Goal: Task Accomplishment & Management: Manage account settings

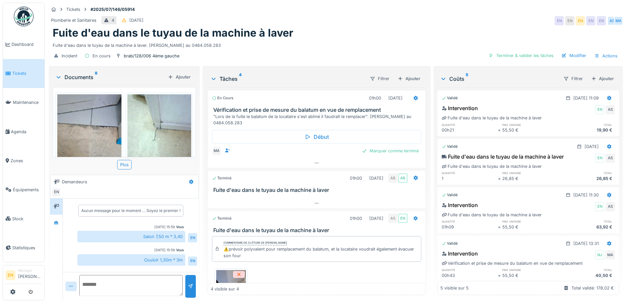
scroll to position [152, 0]
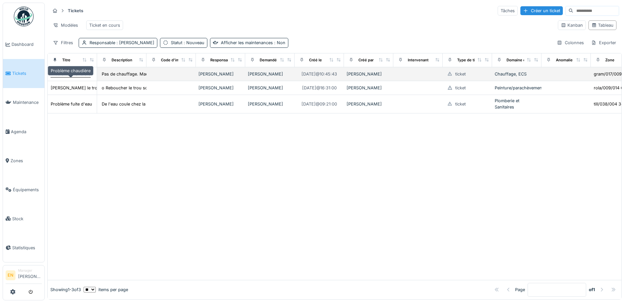
click at [64, 77] on div "Problème chaudière" at bounding box center [71, 74] width 40 height 6
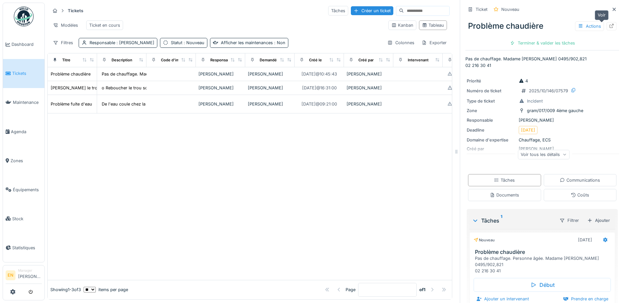
click at [609, 23] on div at bounding box center [611, 26] width 5 height 6
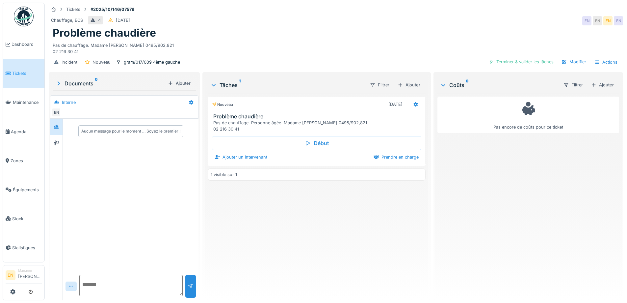
click at [268, 232] on div "Nouveau 05/10/2025 Problème chaudière Pas de chauffage. Personne âgée. Madame S…" at bounding box center [317, 194] width 218 height 201
click at [259, 230] on div "Nouveau 05/10/2025 Problème chaudière Pas de chauffage. Personne âgée. Madame S…" at bounding box center [317, 194] width 218 height 201
click at [259, 30] on div "Problème chaudière" at bounding box center [336, 33] width 567 height 13
click at [312, 32] on div "Problème chaudière" at bounding box center [336, 33] width 567 height 13
click at [410, 35] on div "Problème chaudière" at bounding box center [336, 33] width 567 height 13
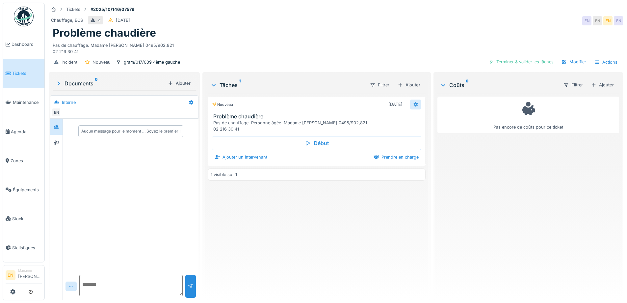
click at [414, 106] on icon at bounding box center [415, 104] width 5 height 4
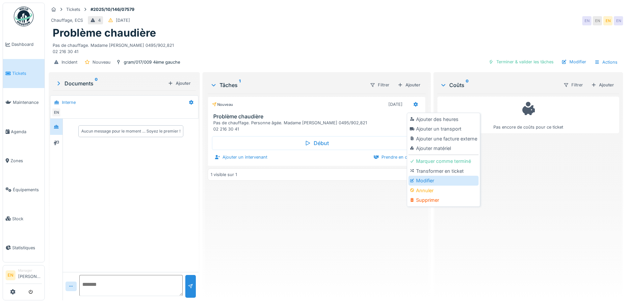
click at [430, 180] on div "Modifier" at bounding box center [444, 181] width 70 height 10
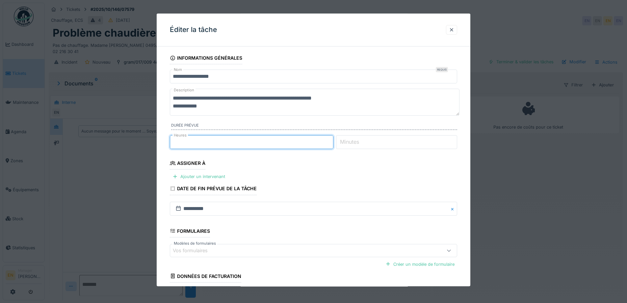
type input "*"
click at [332, 141] on input "*" at bounding box center [252, 142] width 164 height 14
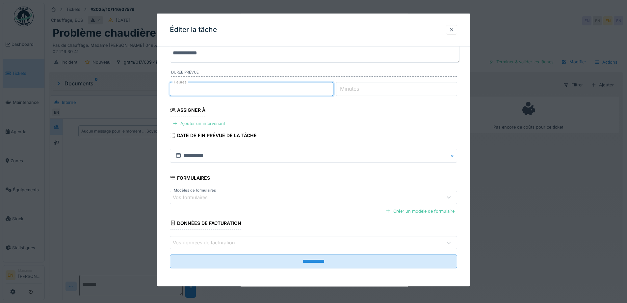
scroll to position [54, 0]
click at [209, 122] on div "Ajouter un intervenant" at bounding box center [199, 123] width 58 height 9
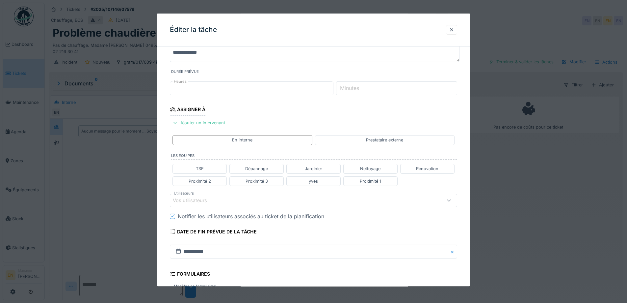
click at [247, 201] on div "Vos utilisateurs" at bounding box center [297, 200] width 248 height 7
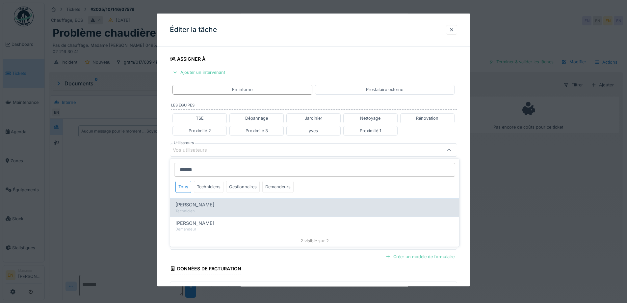
type input "*****"
click at [206, 209] on div "Technicien" at bounding box center [315, 211] width 279 height 6
type input "****"
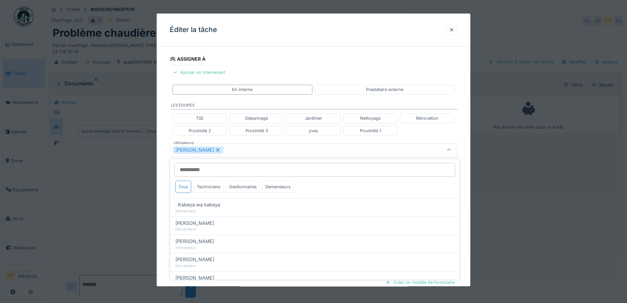
drag, startPoint x: 469, startPoint y: 191, endPoint x: 464, endPoint y: 191, distance: 4.3
click at [468, 191] on div "**********" at bounding box center [314, 153] width 314 height 410
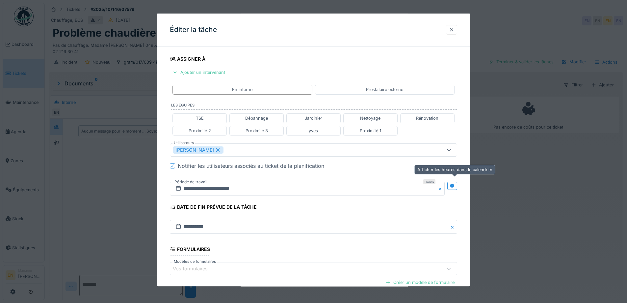
click at [455, 186] on icon at bounding box center [452, 185] width 5 height 4
click at [236, 193] on input "**********" at bounding box center [236, 188] width 133 height 14
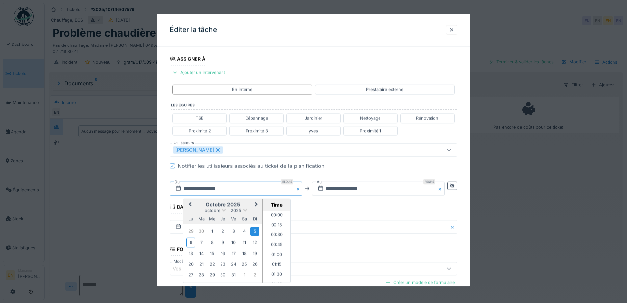
scroll to position [246, 0]
click at [202, 243] on div "7" at bounding box center [201, 242] width 9 height 9
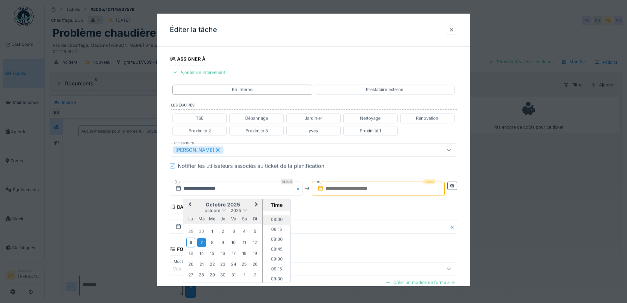
click at [274, 220] on li "08:00" at bounding box center [277, 220] width 28 height 10
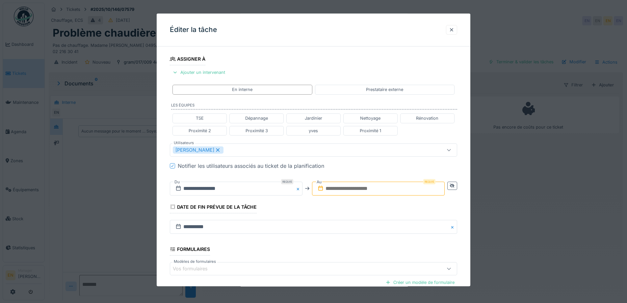
click at [395, 190] on input "text" at bounding box center [378, 188] width 133 height 14
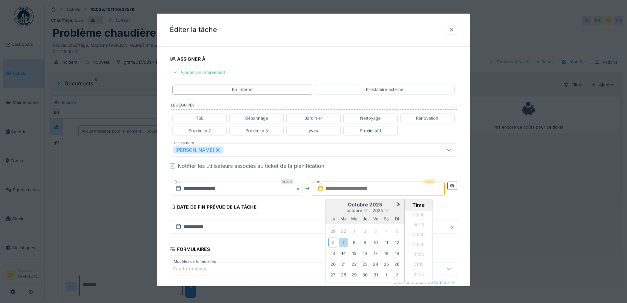
scroll to position [493, 0]
click at [344, 245] on div "7" at bounding box center [343, 242] width 9 height 9
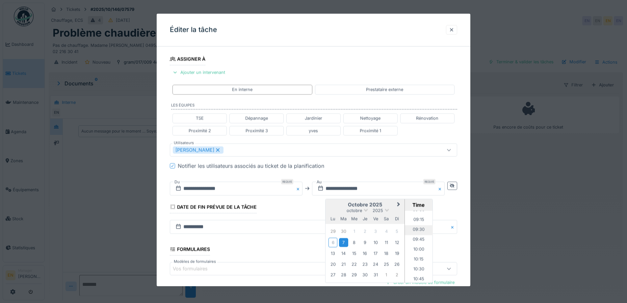
scroll to position [328, 0]
click at [419, 243] on li "09:00" at bounding box center [419, 243] width 28 height 10
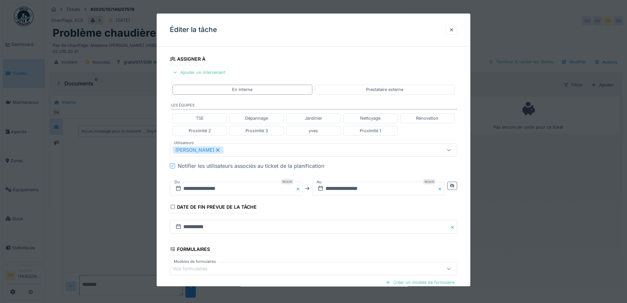
click at [389, 209] on fieldset "**********" at bounding box center [313, 146] width 287 height 397
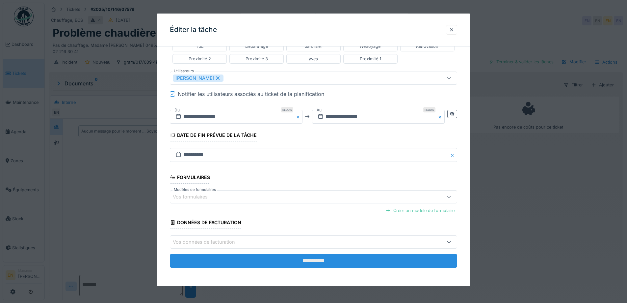
click at [326, 262] on input "**********" at bounding box center [313, 261] width 287 height 14
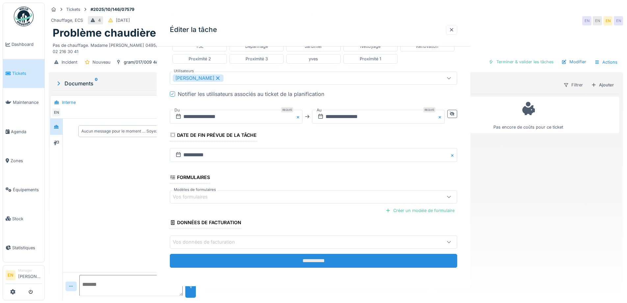
scroll to position [0, 0]
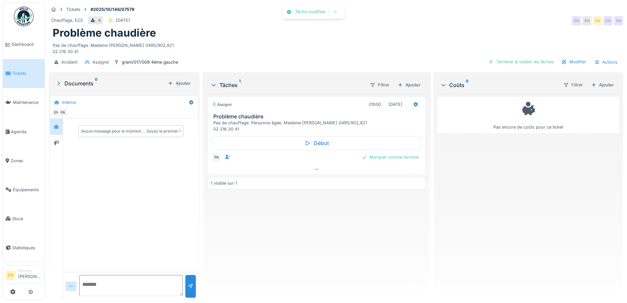
click at [332, 258] on div "Assigné 01h00 07/10/2025 Problème chaudière Pas de chauffage. Personne âgée. Ma…" at bounding box center [317, 194] width 218 height 201
click at [343, 43] on div "Pas de chauffage. Madame Simone VANDERBIST 0495/902,821 02 216 30 41" at bounding box center [336, 47] width 567 height 15
click at [320, 236] on div "Assigné 01h00 07/10/2025 Problème chaudière Pas de chauffage. Personne âgée. Ma…" at bounding box center [317, 194] width 218 height 201
click at [328, 244] on div "Assigné 01h00 07/10/2025 Problème chaudière Pas de chauffage. Personne âgée. Ma…" at bounding box center [317, 194] width 218 height 201
click at [334, 46] on div "Pas de chauffage. Madame Simone VANDERBIST 0495/902,821 02 216 30 41" at bounding box center [336, 47] width 567 height 15
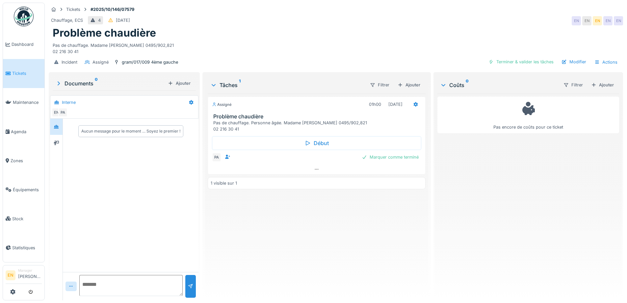
click at [344, 26] on div "Chauffage, ECS 4 05/10/2025 EN EN EN EN EN" at bounding box center [336, 21] width 575 height 12
click at [311, 170] on div at bounding box center [316, 169] width 217 height 10
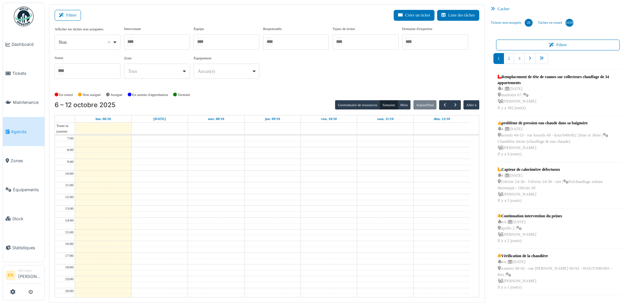
click at [155, 43] on div at bounding box center [157, 41] width 66 height 15
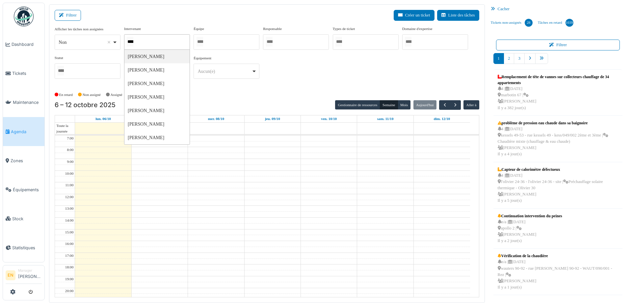
type input "*****"
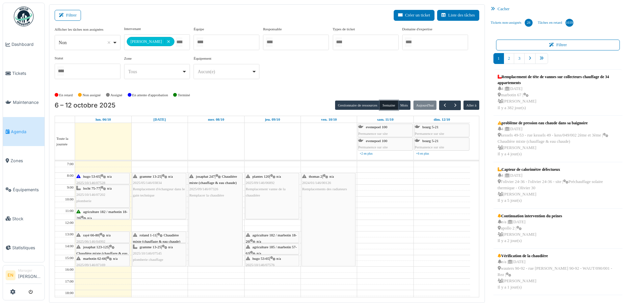
click at [384, 105] on button "Semaine" at bounding box center [389, 104] width 18 height 9
click at [453, 105] on span "button" at bounding box center [456, 105] width 6 height 6
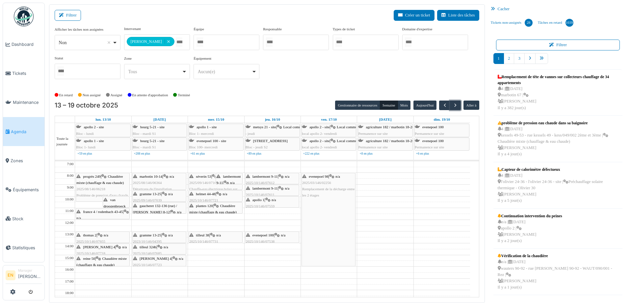
click at [155, 236] on span "gramme 13-25" at bounding box center [151, 235] width 22 height 4
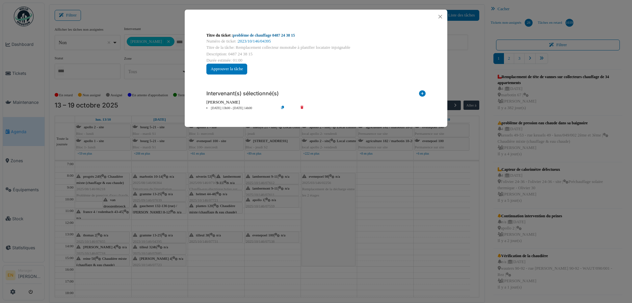
click at [285, 34] on link "problème de chauffage 0487 24 38 15" at bounding box center [264, 35] width 62 height 5
click at [441, 17] on button "Close" at bounding box center [440, 16] width 9 height 9
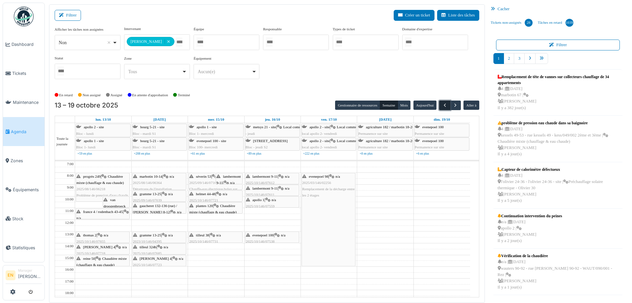
click at [442, 107] on span "button" at bounding box center [445, 105] width 6 height 6
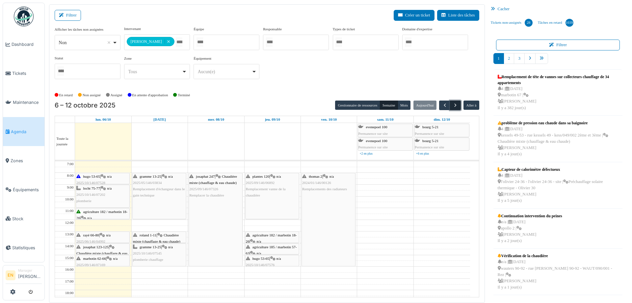
click at [454, 105] on span "button" at bounding box center [456, 105] width 6 height 6
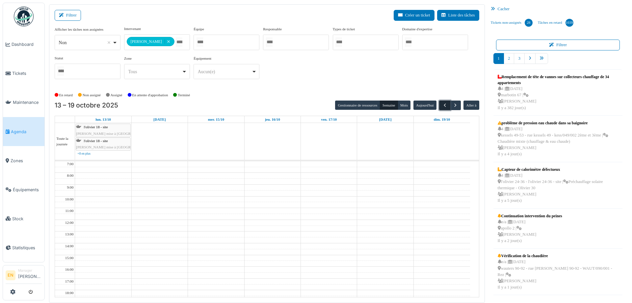
click at [442, 105] on span "button" at bounding box center [445, 105] width 6 height 6
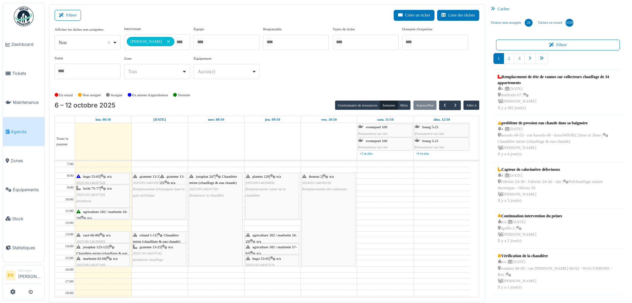
click at [298, 92] on div "En retard Non assigné Assigné En attente d'approbation Terminé" at bounding box center [267, 95] width 425 height 11
click at [172, 177] on span "gramme 13-25" at bounding box center [172, 179] width 25 height 10
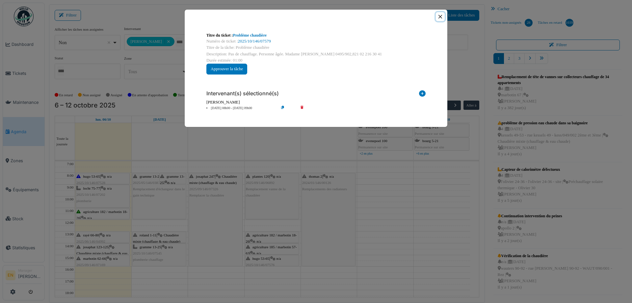
click at [443, 18] on button "Close" at bounding box center [440, 16] width 9 height 9
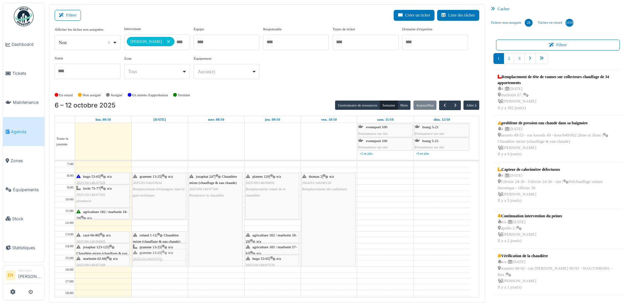
drag, startPoint x: 178, startPoint y: 179, endPoint x: 161, endPoint y: 253, distance: 76.1
click at [161, 253] on div "gramme 13-25 | n/a 2025/05/146/03834 Remplacement d'échangeur dans le gain tech…" at bounding box center [160, 260] width 56 height 199
click at [266, 94] on div "En retard Non assigné Assigné En attente d'approbation Terminé" at bounding box center [267, 95] width 425 height 11
click at [172, 254] on div "gramme 13-25 | n/a 2025/10/146/07579 Problème chaudière" at bounding box center [173, 268] width 26 height 38
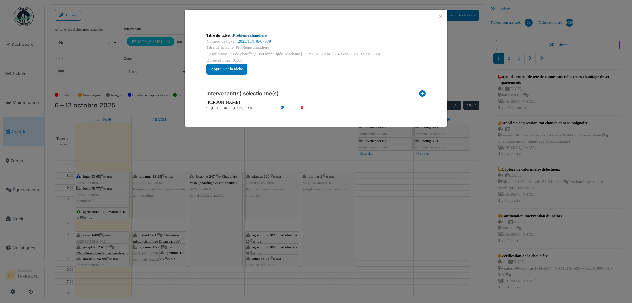
click at [265, 35] on link "Problème chaudière" at bounding box center [250, 35] width 34 height 5
click at [442, 18] on button "Close" at bounding box center [440, 16] width 9 height 9
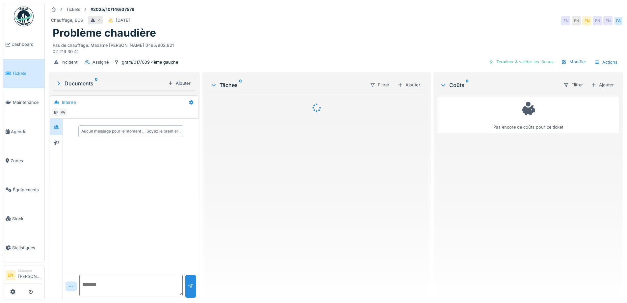
scroll to position [5, 0]
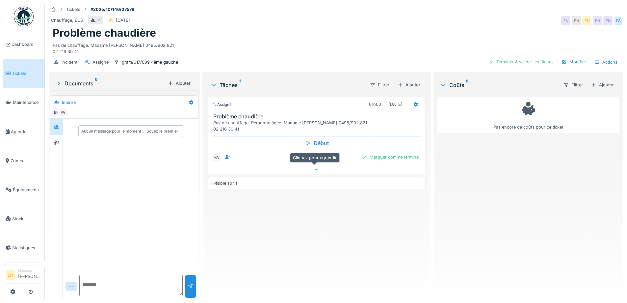
click at [314, 167] on icon at bounding box center [316, 169] width 5 height 4
click at [287, 248] on div "Assigné 01h00 [DATE] Problème chaudière Pas de chauffage. Personne âgée. Madame…" at bounding box center [317, 194] width 218 height 201
click at [356, 39] on div "Problème chaudière" at bounding box center [336, 33] width 567 height 13
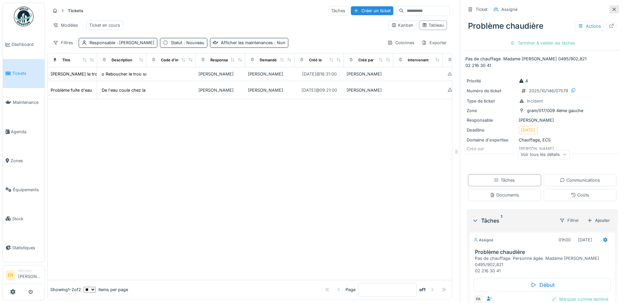
click at [613, 9] on icon at bounding box center [614, 9] width 3 height 3
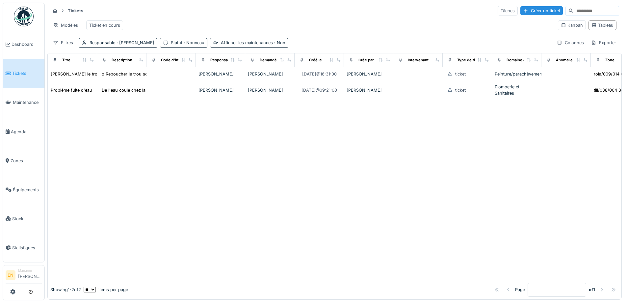
click at [181, 173] on div at bounding box center [335, 189] width 574 height 180
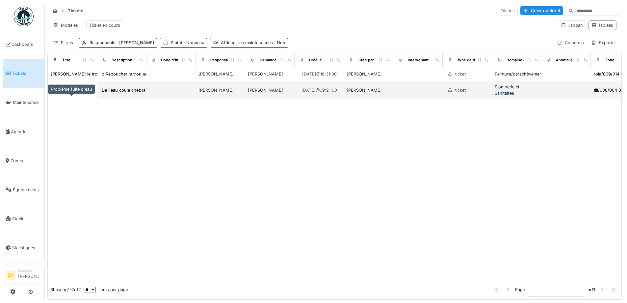
click at [73, 93] on div "Problème fuite d'eau" at bounding box center [71, 90] width 41 height 6
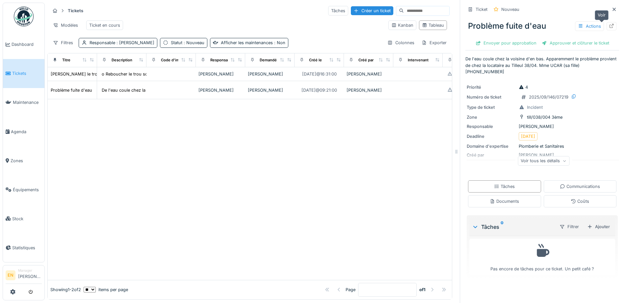
click at [609, 25] on icon at bounding box center [611, 26] width 5 height 4
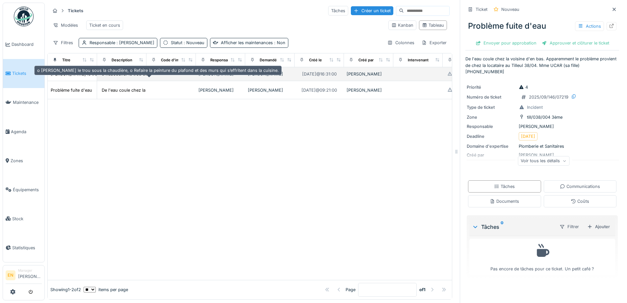
click at [117, 77] on div "o Reboucher le trou sous la chaudière, o Refai..." at bounding box center [150, 74] width 97 height 6
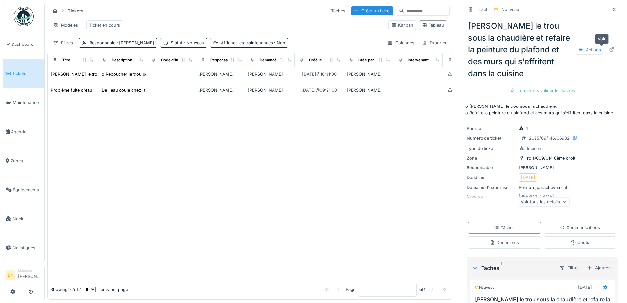
click at [610, 51] on icon at bounding box center [612, 49] width 4 height 4
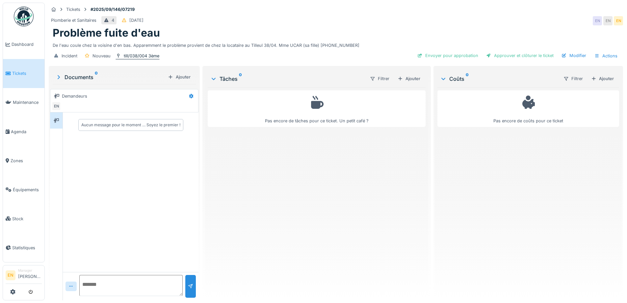
click at [136, 56] on div "till/038/004 3ème" at bounding box center [142, 56] width 36 height 6
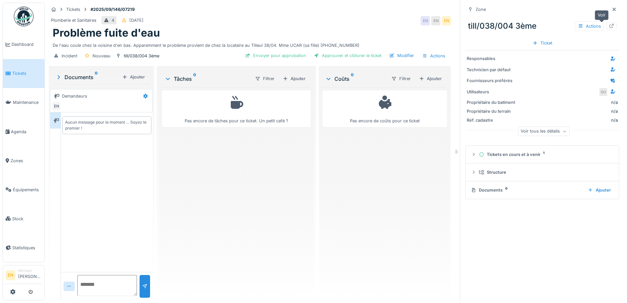
click at [609, 23] on div at bounding box center [611, 26] width 5 height 6
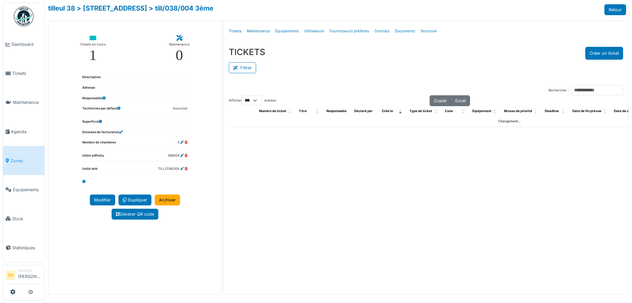
select select "***"
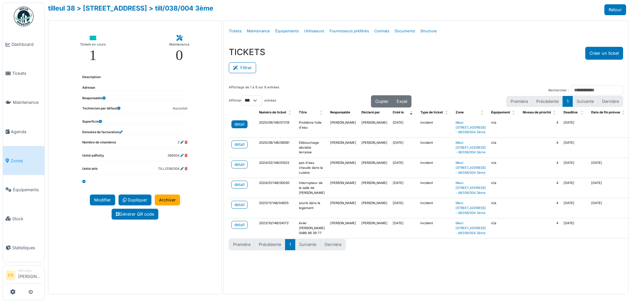
click at [241, 125] on div "detail" at bounding box center [239, 124] width 10 height 6
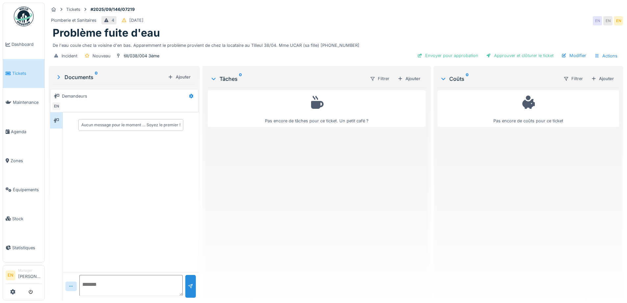
click at [342, 191] on div "Pas encore de tâches pour ce ticket. Un petit café ?" at bounding box center [317, 190] width 218 height 207
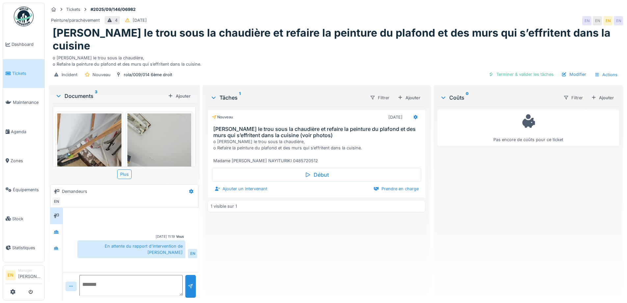
click at [271, 52] on div "o [PERSON_NAME] le trou sous la chaudière, o Refaire la peinture du plafond et …" at bounding box center [336, 59] width 567 height 15
click at [293, 52] on div "o Reboucher le trou sous la chaudière, o Refaire la peinture du plafond et des …" at bounding box center [336, 59] width 567 height 15
click at [154, 71] on div "rola/009/014 6ème droit" at bounding box center [148, 74] width 48 height 6
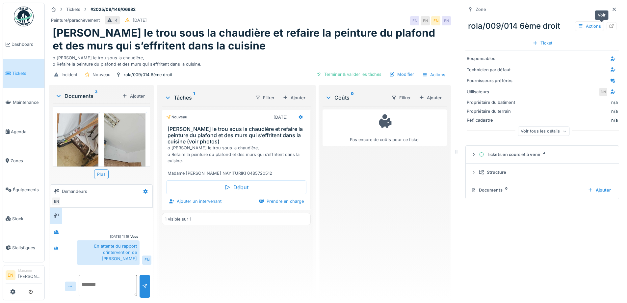
click at [609, 27] on icon at bounding box center [611, 26] width 5 height 4
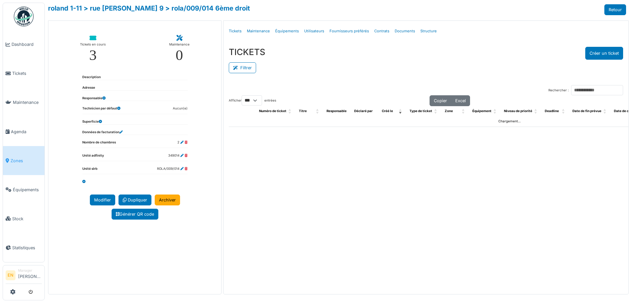
select select "***"
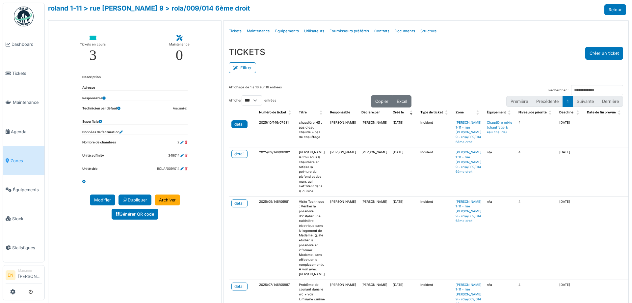
click at [238, 122] on div "detail" at bounding box center [239, 124] width 10 height 6
click at [238, 154] on div "detail" at bounding box center [239, 154] width 10 height 6
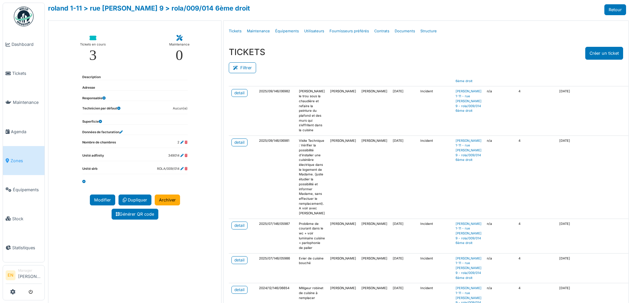
scroll to position [66, 0]
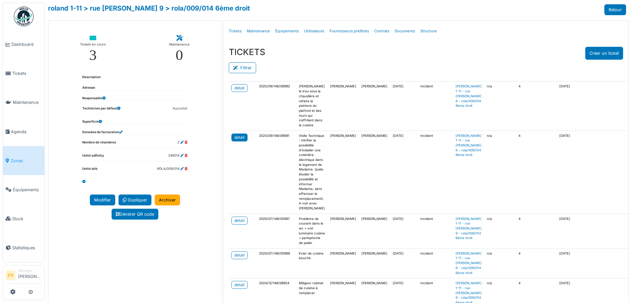
click at [238, 138] on div "detail" at bounding box center [239, 137] width 10 height 6
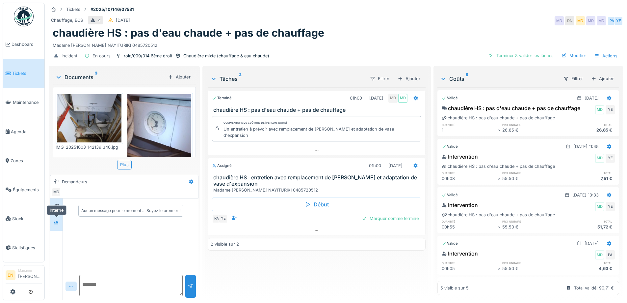
click at [59, 228] on div at bounding box center [56, 222] width 10 height 11
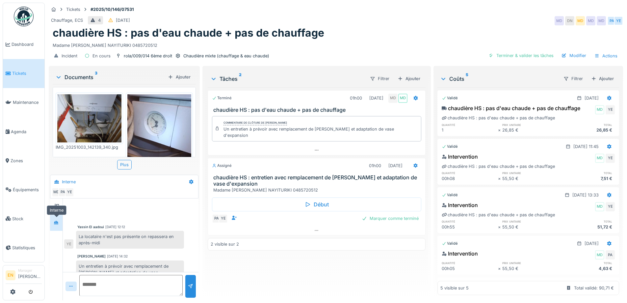
scroll to position [15, 0]
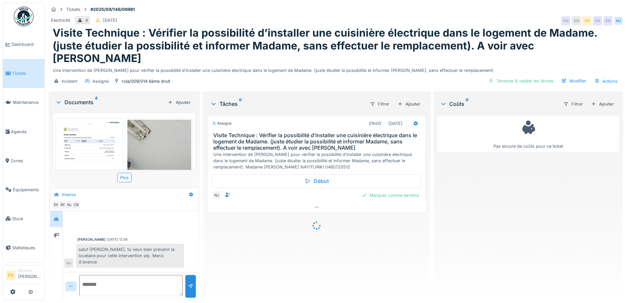
scroll to position [147, 0]
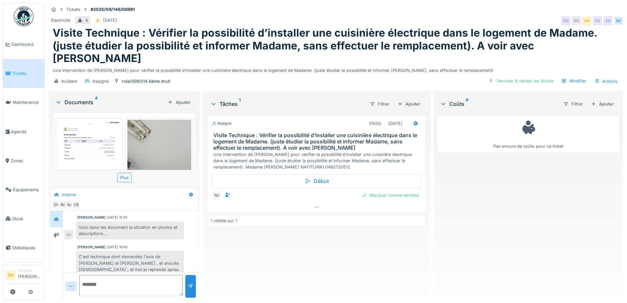
drag, startPoint x: 282, startPoint y: 248, endPoint x: 273, endPoint y: 241, distance: 11.5
click at [281, 248] on div "Assigné 01h00 25/09/2025 Visite Technique : Vérifier la possibilité d’installer…" at bounding box center [317, 204] width 218 height 182
click at [81, 141] on img at bounding box center [89, 165] width 64 height 91
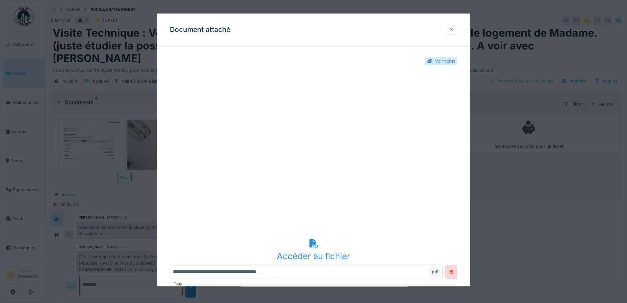
click at [452, 29] on div at bounding box center [451, 30] width 5 height 6
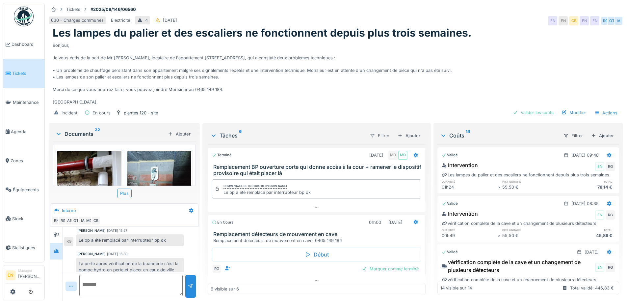
scroll to position [129, 0]
click at [168, 254] on div "[PERSON_NAME] [DATE] 15:33 Pour les détecteurs dans la cave a replanifier manqu…" at bounding box center [130, 266] width 133 height 24
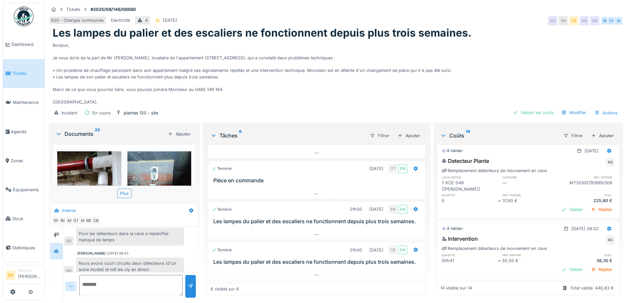
scroll to position [5, 0]
click at [315, 105] on div "Incident En cours plantes 120 - site Valider les coûts Modifier Actions" at bounding box center [336, 112] width 575 height 15
click at [279, 90] on div "Bonjour, Je vous écris de la part de Mr El Ghaouat, locataire de l'appartement …" at bounding box center [336, 73] width 567 height 66
click at [282, 93] on div "Bonjour, Je vous écris de la part de Mr El Ghaouat, locataire de l'appartement …" at bounding box center [336, 73] width 567 height 66
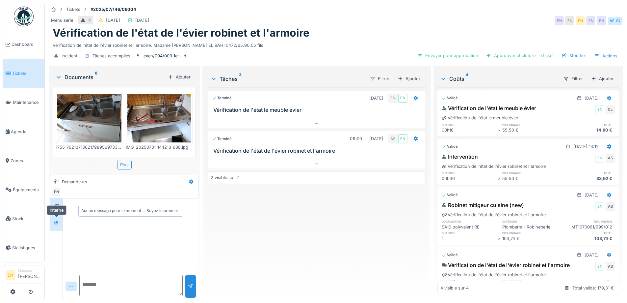
click at [55, 218] on div at bounding box center [56, 222] width 10 height 8
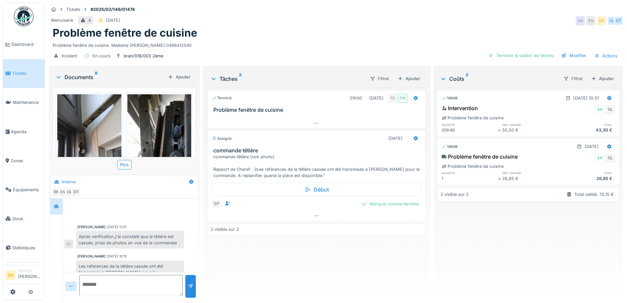
scroll to position [39, 0]
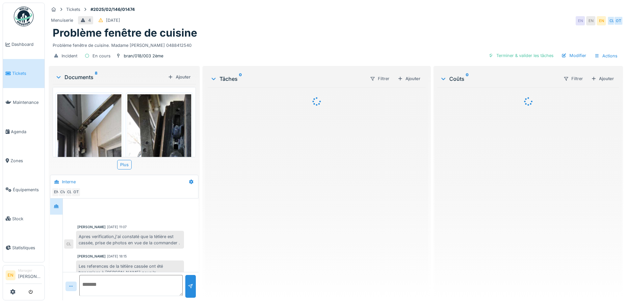
scroll to position [39, 0]
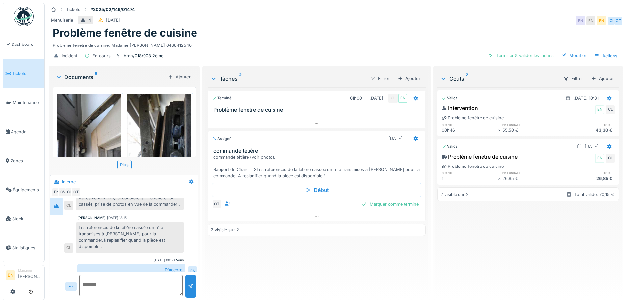
click at [117, 246] on div "Charef Lahmar 17/02/2025 11:07 Apres verification,j'ai constaté que la tètière …" at bounding box center [131, 219] width 136 height 119
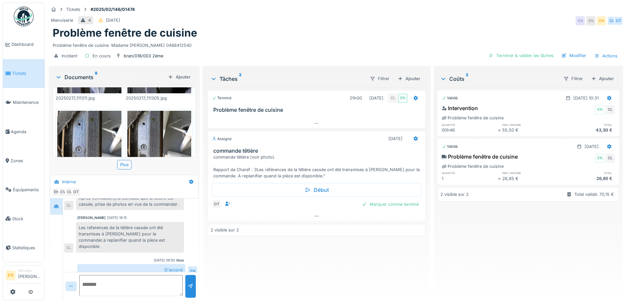
scroll to position [293, 0]
click at [315, 215] on icon at bounding box center [316, 216] width 5 height 4
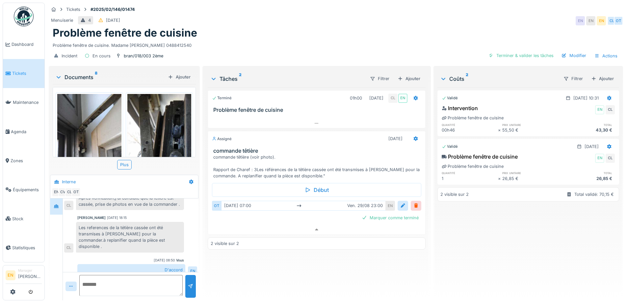
scroll to position [0, 0]
click at [176, 232] on div "Les references de la tétière cassée ont été transmises à Omar pour la commander…" at bounding box center [130, 237] width 108 height 31
click at [568, 53] on div "Modifier" at bounding box center [574, 55] width 30 height 9
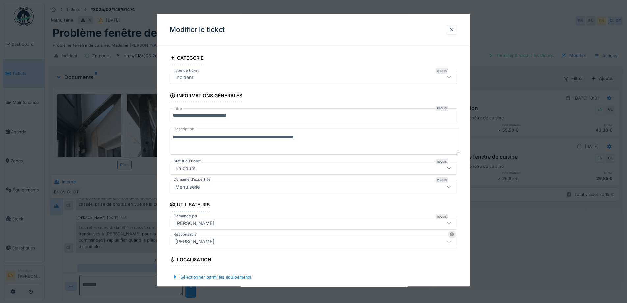
click at [216, 245] on div "[PERSON_NAME]" at bounding box center [195, 241] width 44 height 7
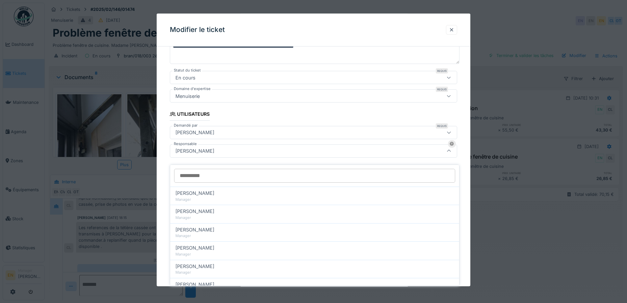
scroll to position [92, 0]
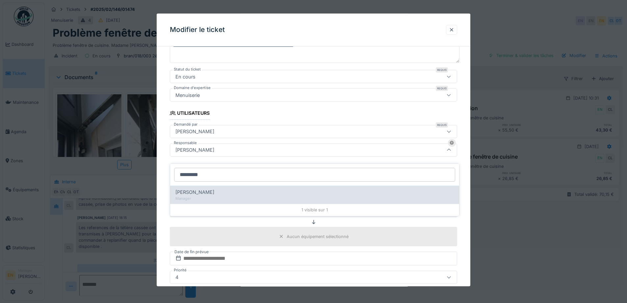
type input "*********"
click at [218, 188] on div "[PERSON_NAME]" at bounding box center [315, 191] width 279 height 7
type input "****"
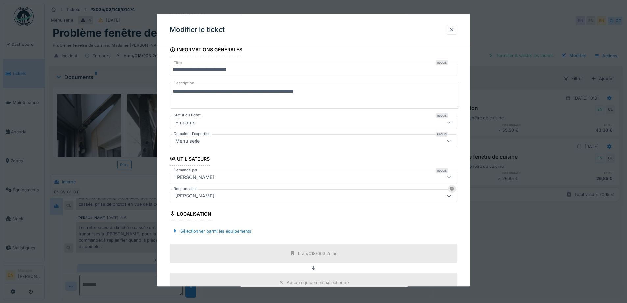
scroll to position [177, 0]
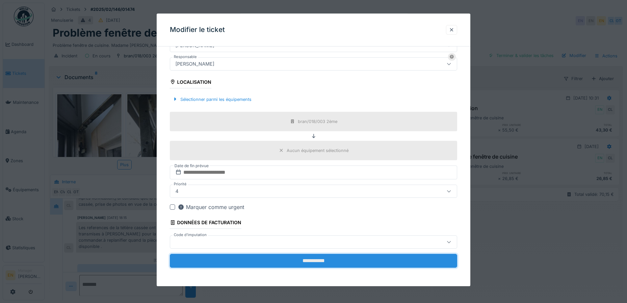
click at [318, 259] on input "**********" at bounding box center [313, 261] width 287 height 14
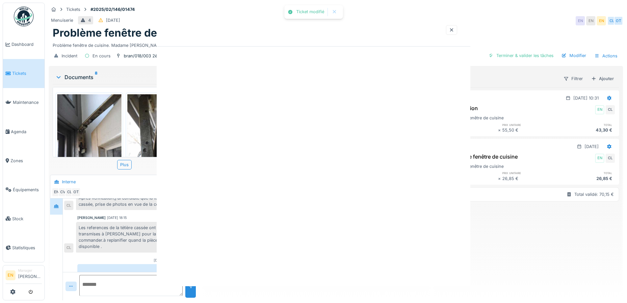
scroll to position [0, 0]
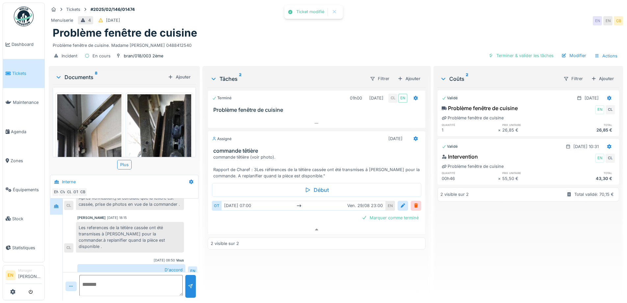
click at [421, 15] on div "Menuiserie 4 16/02/2025 EN EN CB" at bounding box center [336, 21] width 575 height 12
click at [56, 204] on div at bounding box center [56, 206] width 5 height 6
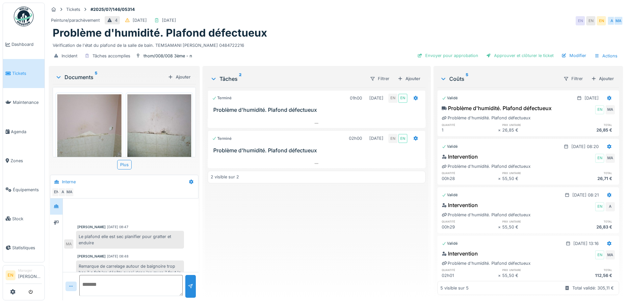
scroll to position [127, 0]
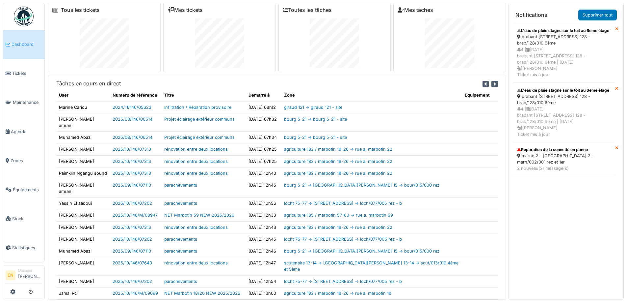
click at [20, 15] on img at bounding box center [24, 17] width 20 height 20
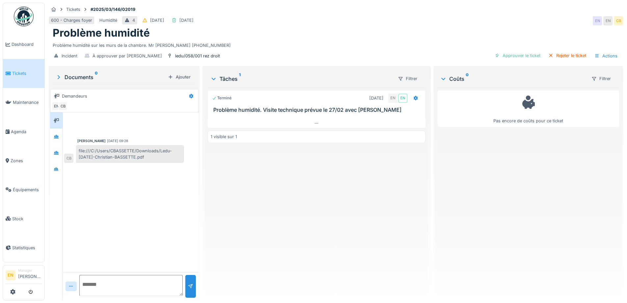
click at [111, 150] on div "file:///C:/Users/CBASSETTE/Downloads/Ledu-[DATE]-Christian-BASSETTE.pdf" at bounding box center [130, 154] width 108 height 18
click at [295, 199] on div "Terminé [DATE] EN EN Problème humidité. Visite technique prévue le 27/02 avec […" at bounding box center [317, 190] width 218 height 207
click at [285, 33] on div "Problème humidité" at bounding box center [336, 33] width 567 height 13
click at [331, 221] on div "Terminé 02/03/2025 EN EN Problème humidité. Visite technique prévue le 27/02 av…" at bounding box center [317, 190] width 218 height 207
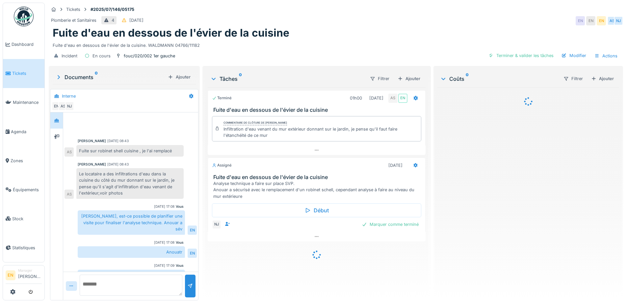
scroll to position [31, 0]
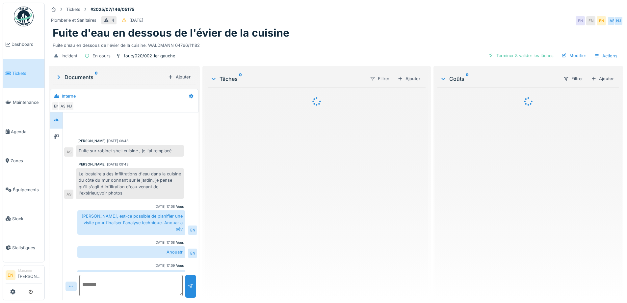
scroll to position [31, 0]
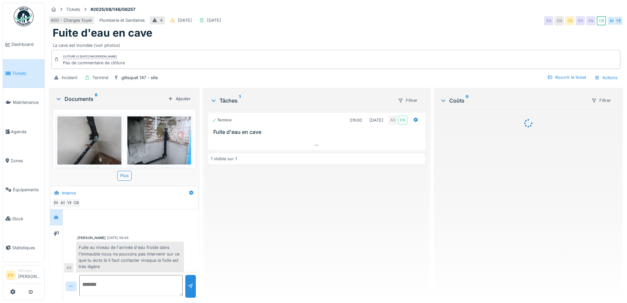
scroll to position [56, 0]
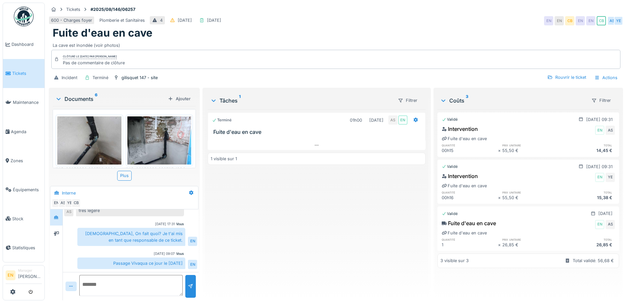
click at [276, 250] on div "Terminé 01h00 [DATE] AS EN Fuite d'eau en cave 1 visible sur 1" at bounding box center [317, 201] width 218 height 185
click at [249, 234] on div "Terminé 01h00 06/08/2025 AS EN Fuite d'eau en cave 1 visible sur 1" at bounding box center [317, 201] width 218 height 185
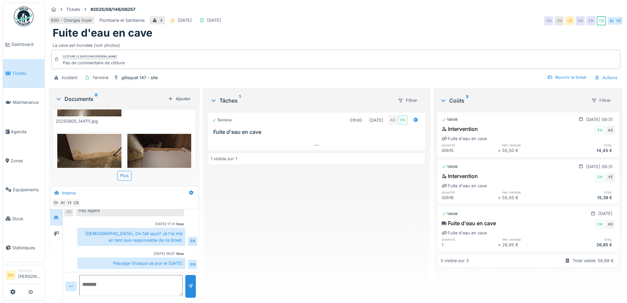
scroll to position [169, 0]
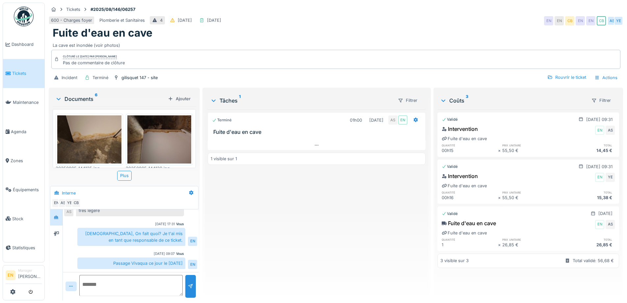
click at [257, 260] on div "Terminé 01h00 06/08/2025 AS EN Fuite d'eau en cave 1 visible sur 1" at bounding box center [317, 201] width 218 height 185
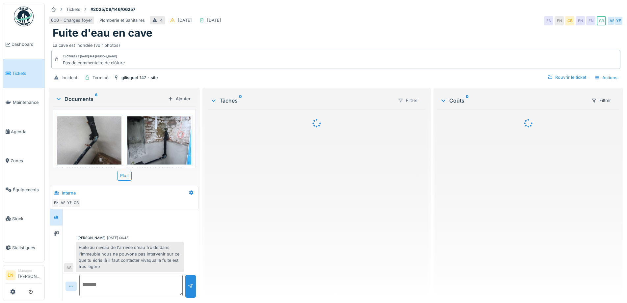
scroll to position [56, 0]
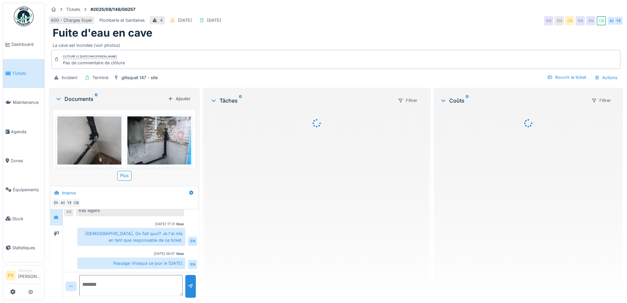
click at [334, 179] on div at bounding box center [317, 201] width 218 height 185
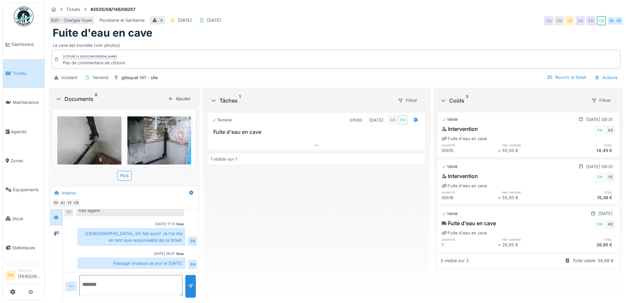
click at [312, 223] on div "Terminé 01h00 [DATE] AS EN Fuite d'eau en cave 1 visible sur 1" at bounding box center [317, 201] width 218 height 185
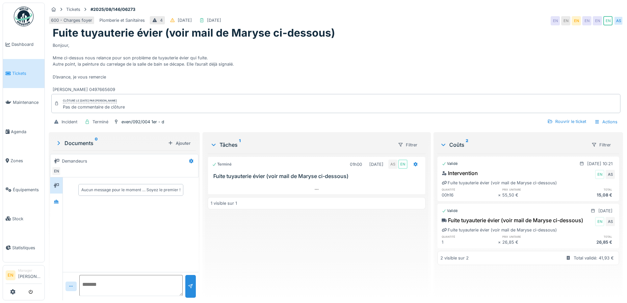
click at [295, 255] on div "Terminé 01h00 [DATE] AS EN Fuite tuyauterie évier (voir mail de Maryse ci-desso…" at bounding box center [317, 223] width 218 height 141
click at [346, 85] on div "Bonjour, Mme ci-dessus nous relance pour son problème de tuyauterie évier qui f…" at bounding box center [336, 66] width 567 height 53
click at [60, 203] on div at bounding box center [56, 201] width 10 height 8
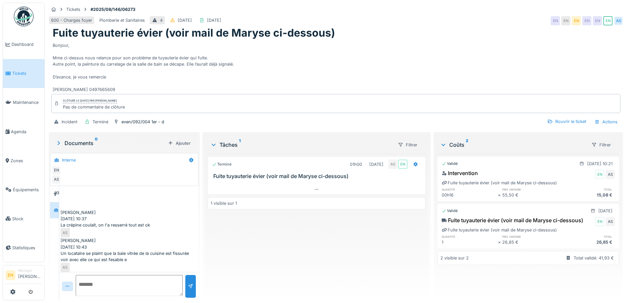
click at [295, 78] on div "Bonjour, Mme ci-dessus nous relance pour son problème de tuyauterie évier qui f…" at bounding box center [336, 66] width 567 height 53
click at [145, 121] on div "even/092/004 1er - d" at bounding box center [143, 122] width 43 height 6
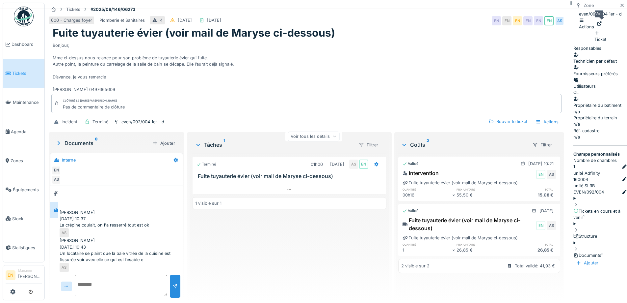
click at [602, 26] on icon at bounding box center [599, 23] width 5 height 4
click at [620, 8] on icon at bounding box center [622, 5] width 5 height 4
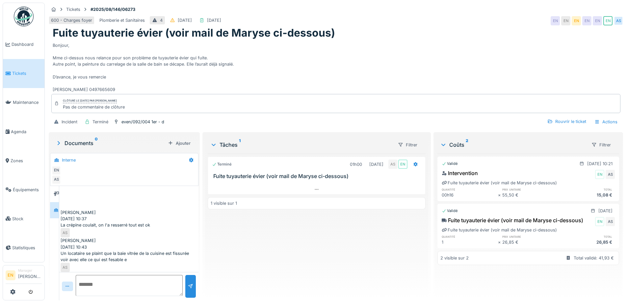
click at [294, 250] on div "Terminé 01h00 11/08/2025 AS EN Fuite tuyauterie évier (voir mail de Maryse ci-d…" at bounding box center [317, 223] width 218 height 141
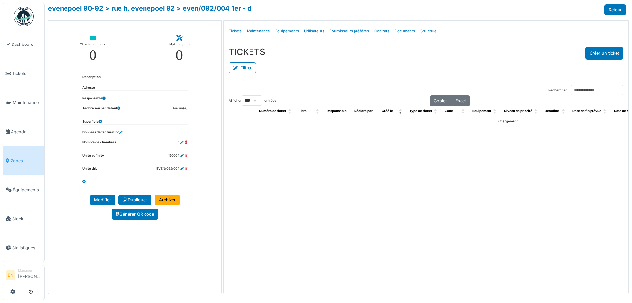
select select "***"
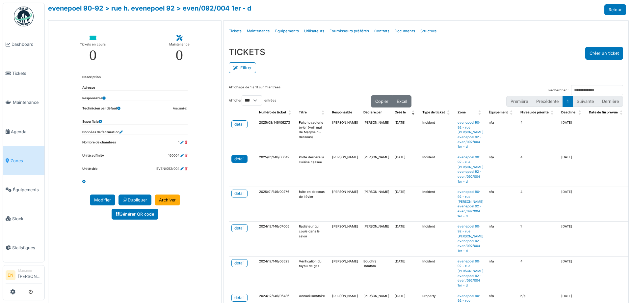
click at [234, 159] on div "detail" at bounding box center [239, 159] width 10 height 6
click at [240, 125] on div "detail" at bounding box center [239, 124] width 10 height 6
click at [239, 157] on div "detail" at bounding box center [239, 159] width 10 height 6
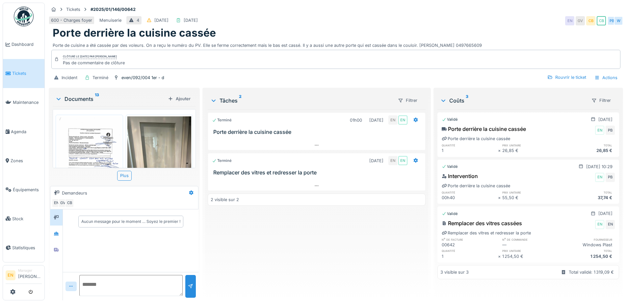
click at [81, 149] on img at bounding box center [89, 161] width 64 height 91
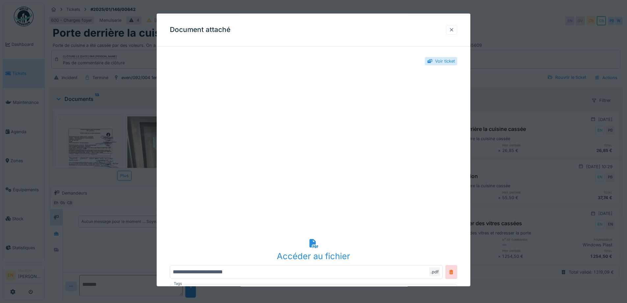
click at [454, 31] on div at bounding box center [451, 30] width 5 height 6
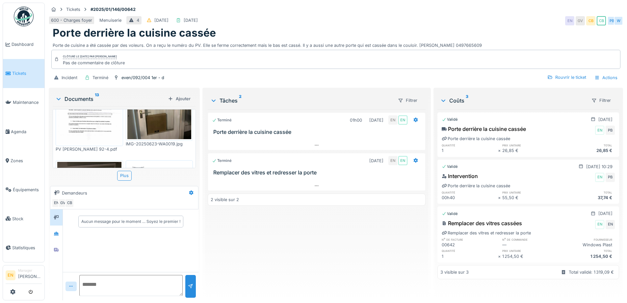
scroll to position [99, 0]
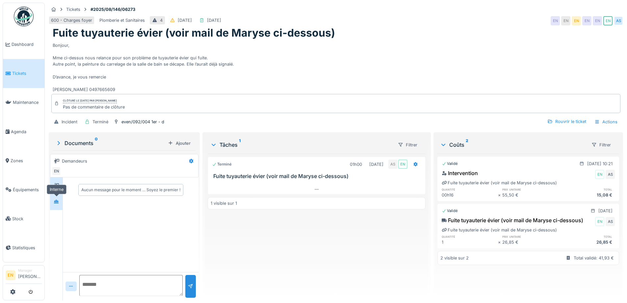
click at [58, 204] on div at bounding box center [56, 201] width 5 height 6
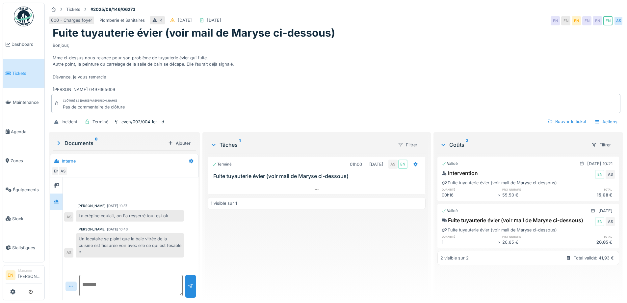
click at [288, 62] on div "Bonjour, Mme ci-dessus nous relance pour son problème de tuyauterie évier qui f…" at bounding box center [336, 66] width 567 height 53
click at [244, 249] on div "Terminé 01h00 11/08/2025 AS EN Fuite tuyauterie évier (voir mail de Maryse ci-d…" at bounding box center [317, 223] width 218 height 141
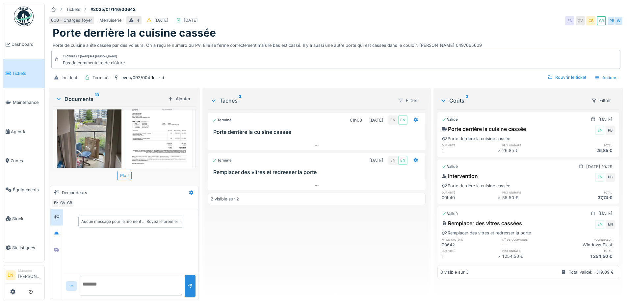
scroll to position [5, 0]
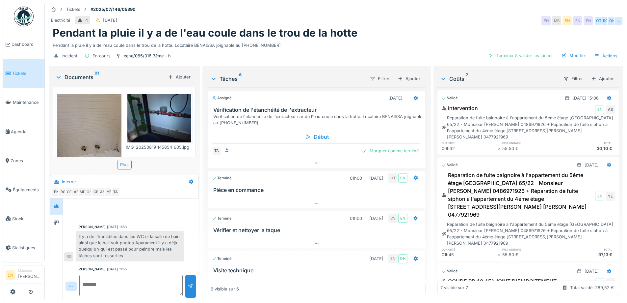
scroll to position [176, 0]
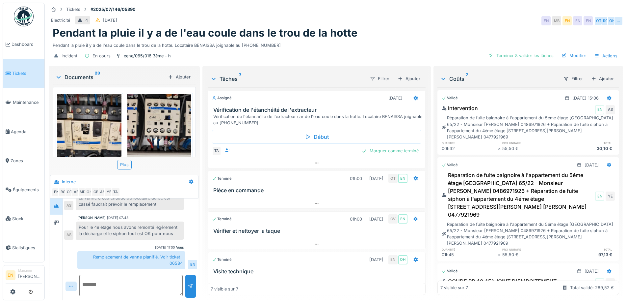
scroll to position [5, 0]
click at [54, 220] on icon at bounding box center [56, 222] width 5 height 4
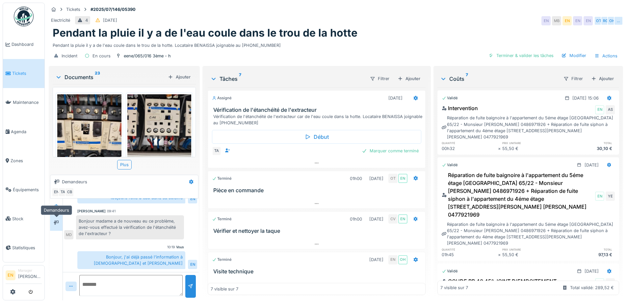
click at [57, 220] on icon at bounding box center [56, 222] width 5 height 4
click at [57, 203] on div at bounding box center [56, 206] width 5 height 6
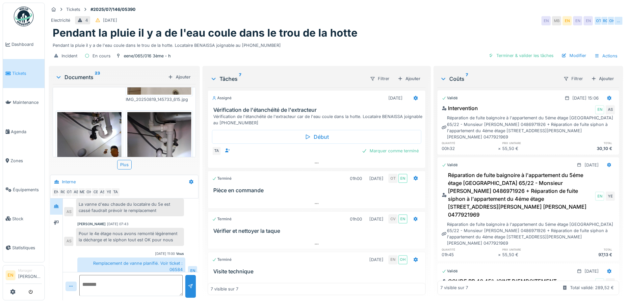
scroll to position [176, 0]
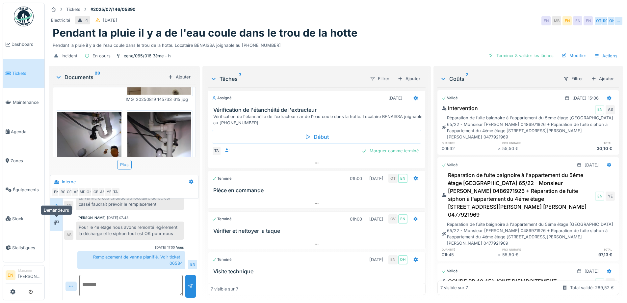
click at [59, 221] on div at bounding box center [56, 222] width 10 height 8
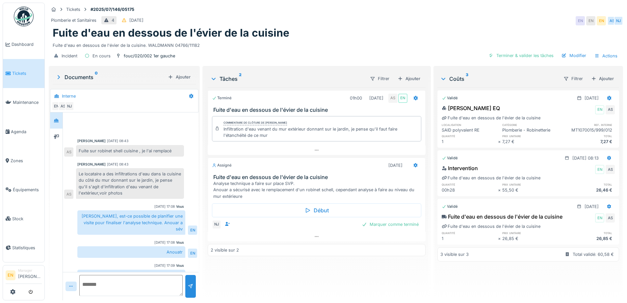
scroll to position [31, 0]
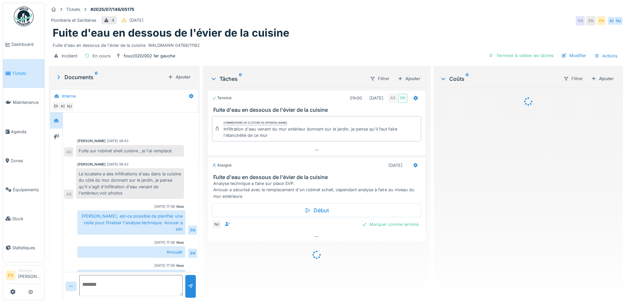
scroll to position [31, 0]
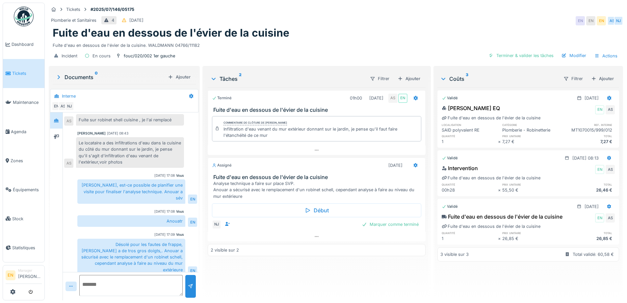
click at [120, 195] on div "Salut Nicolae, est-ce possible de planifier une visite pour finaliser l'analyse…" at bounding box center [131, 191] width 108 height 24
click at [59, 134] on icon at bounding box center [56, 136] width 5 height 4
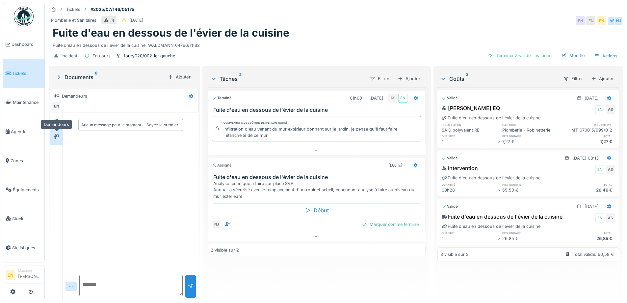
scroll to position [0, 0]
click at [54, 122] on icon at bounding box center [56, 120] width 5 height 4
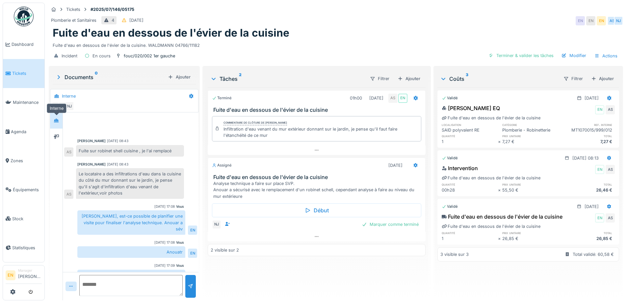
scroll to position [31, 0]
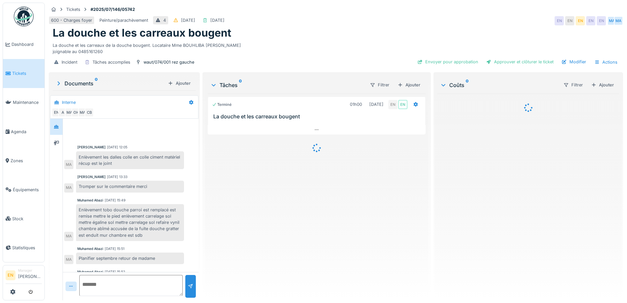
scroll to position [48, 0]
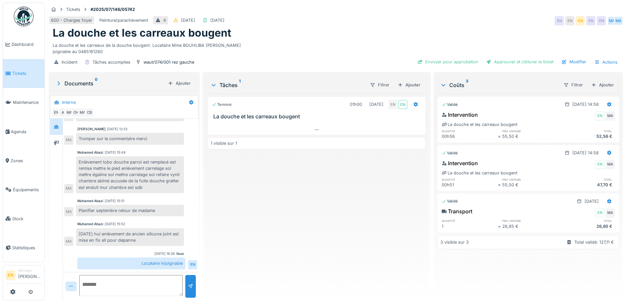
click at [225, 235] on div "Terminé 01h00 [DATE] EN EN [GEOGRAPHIC_DATA] et les carreaux bougent 1 visible …" at bounding box center [317, 194] width 218 height 201
click at [59, 139] on div at bounding box center [56, 143] width 10 height 8
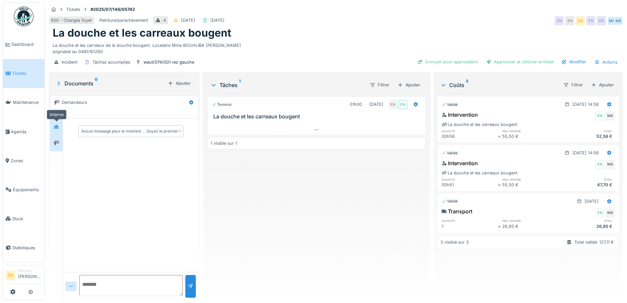
click at [58, 125] on icon at bounding box center [56, 127] width 5 height 4
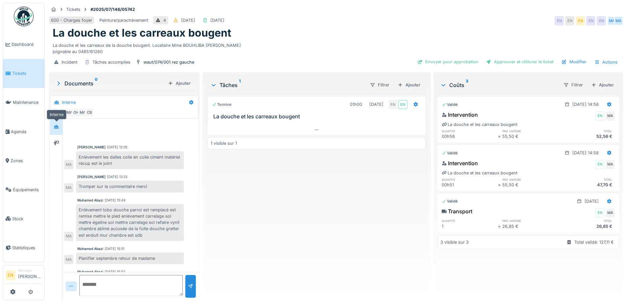
scroll to position [48, 0]
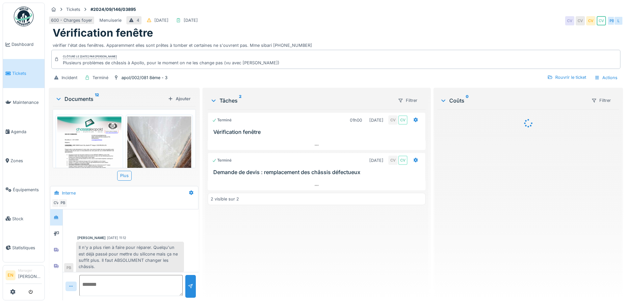
scroll to position [128, 0]
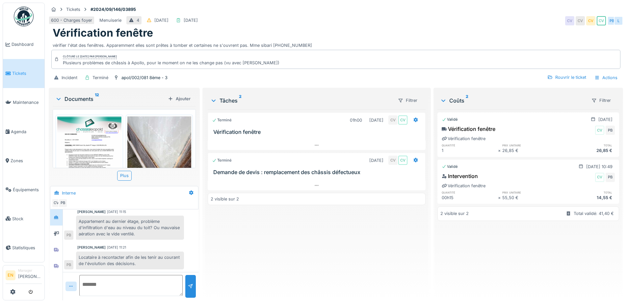
click at [261, 246] on div "Terminé 01h00 [DATE] CV CV Vérification fenêtre Terminé [DATE] CV CV Demande de…" at bounding box center [317, 201] width 218 height 185
click at [53, 245] on div at bounding box center [56, 249] width 10 height 8
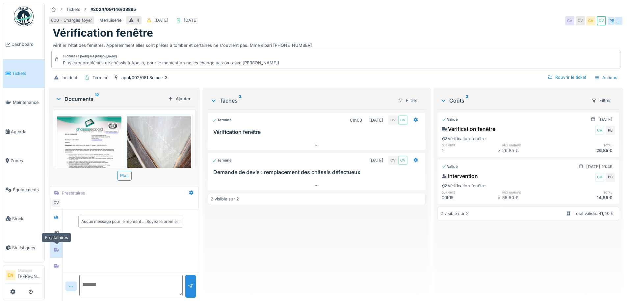
scroll to position [0, 0]
click at [57, 264] on icon at bounding box center [56, 266] width 5 height 4
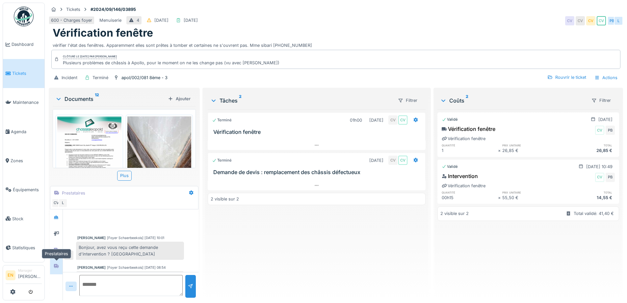
scroll to position [68, 0]
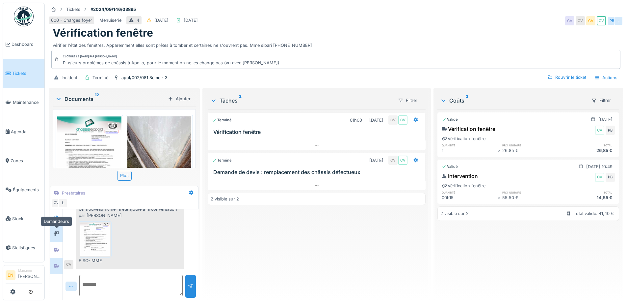
click at [55, 230] on div at bounding box center [56, 233] width 5 height 6
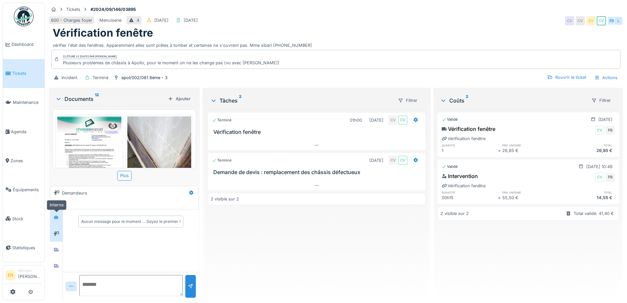
click at [59, 213] on div at bounding box center [56, 217] width 10 height 8
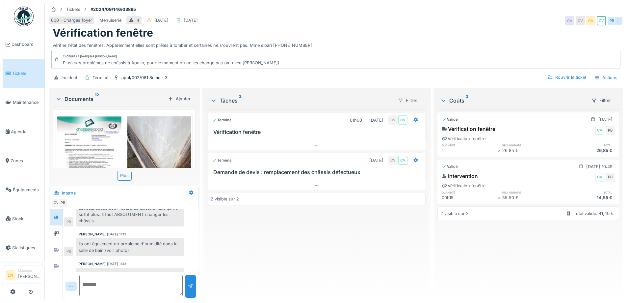
scroll to position [29, 0]
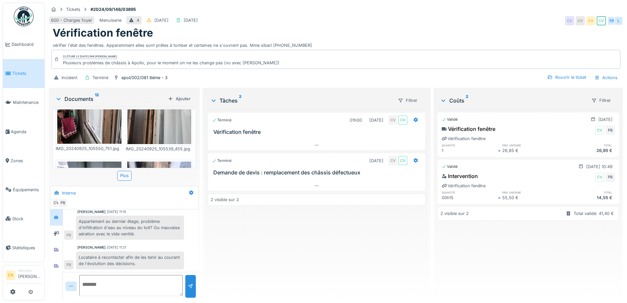
scroll to position [344, 0]
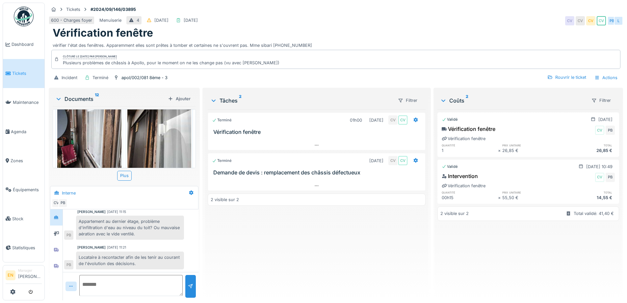
click at [128, 283] on textarea at bounding box center [130, 285] width 103 height 21
type textarea "**********"
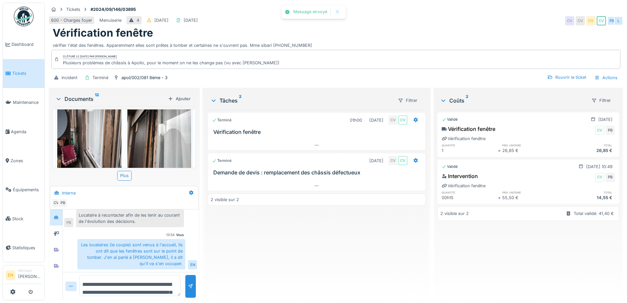
click at [257, 278] on div "Terminé 01h00 [DATE] CV CV Vérification fenêtre Terminé [DATE] CV CV Demande de…" at bounding box center [317, 201] width 218 height 185
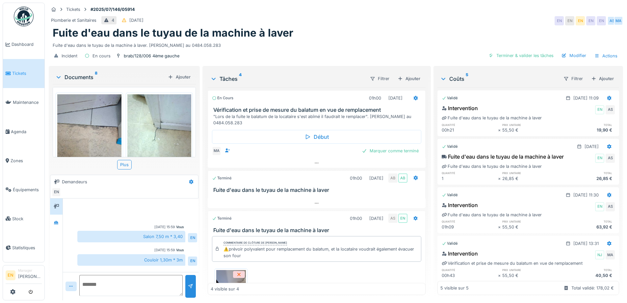
scroll to position [62, 0]
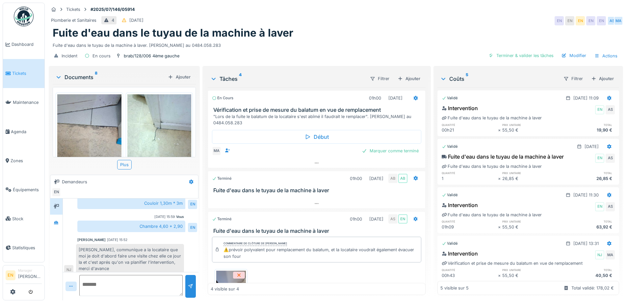
scroll to position [152, 0]
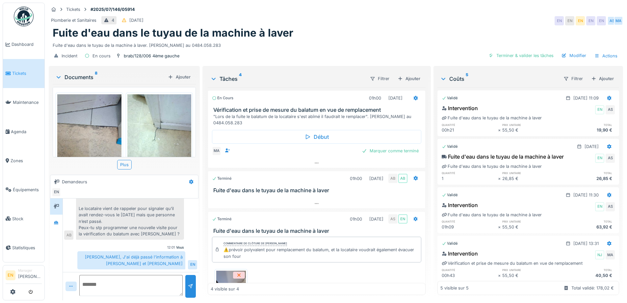
click at [137, 285] on textarea at bounding box center [130, 285] width 103 height 21
click at [129, 287] on textarea "**" at bounding box center [130, 285] width 103 height 21
type textarea "**********"
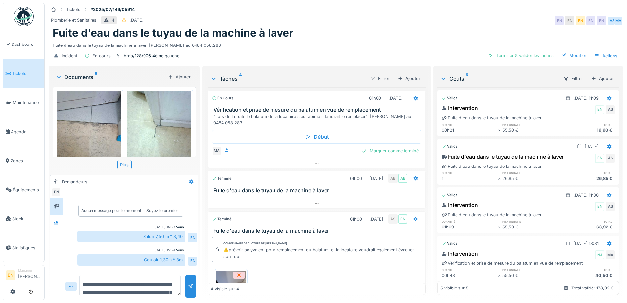
scroll to position [0, 0]
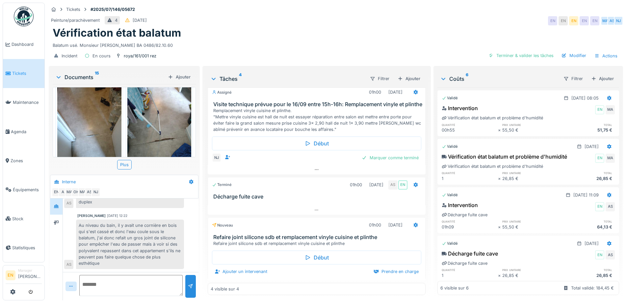
scroll to position [652, 0]
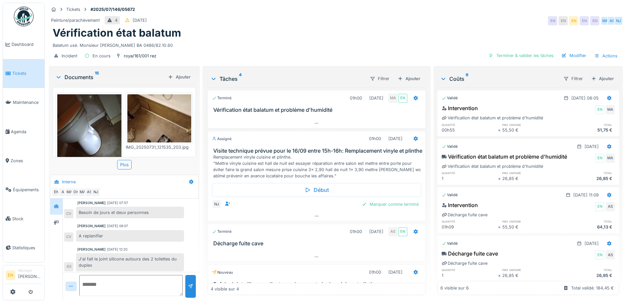
scroll to position [248, 0]
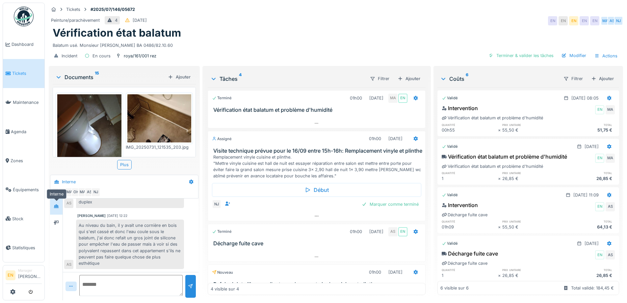
click at [53, 202] on div at bounding box center [56, 206] width 10 height 8
click at [61, 218] on div at bounding box center [56, 222] width 10 height 8
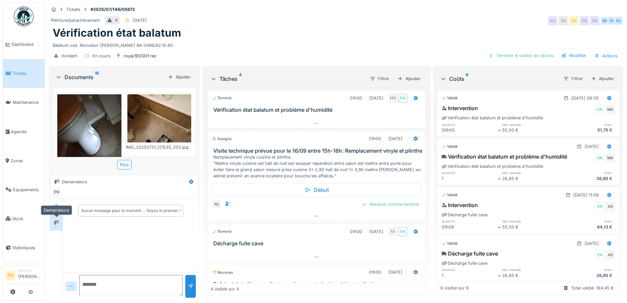
scroll to position [0, 0]
click at [115, 236] on div "Aucun message pour le moment … Soyez le premier !" at bounding box center [131, 234] width 136 height 73
click at [57, 204] on icon at bounding box center [56, 206] width 5 height 4
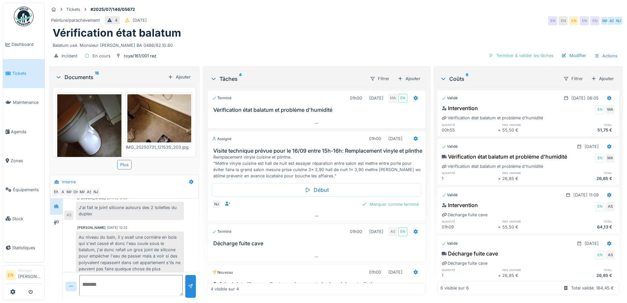
scroll to position [248, 0]
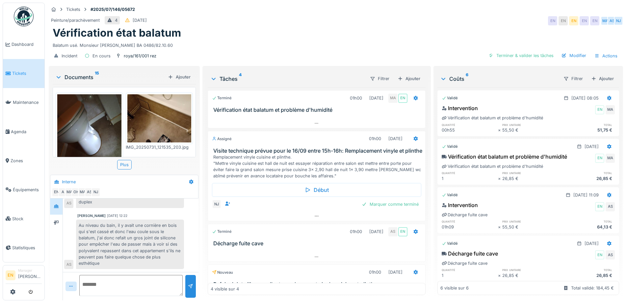
drag, startPoint x: 370, startPoint y: 18, endPoint x: 410, endPoint y: 6, distance: 41.4
click at [371, 18] on div "Peinture/parachèvement 4 19/07/2025 EN EN EN EN EN MA AS NJ" at bounding box center [336, 21] width 575 height 12
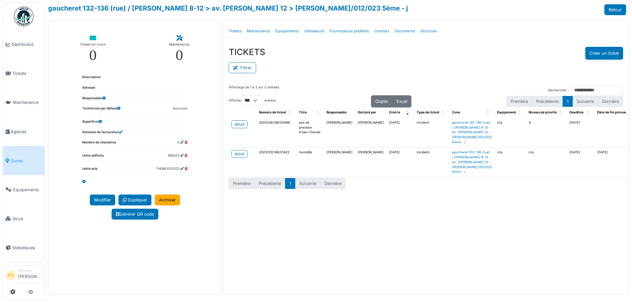
select select "***"
click at [12, 130] on span "Agenda" at bounding box center [26, 131] width 31 height 6
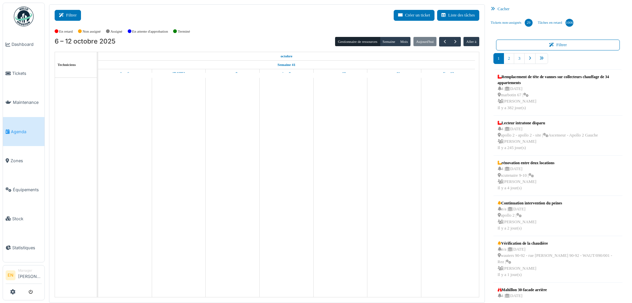
click at [66, 18] on button "Filtrer" at bounding box center [68, 15] width 26 height 11
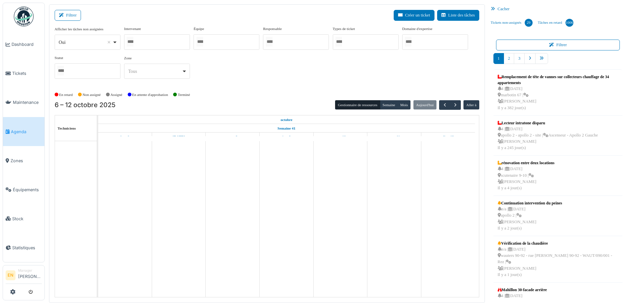
click at [115, 44] on div "Oui Remove item" at bounding box center [87, 43] width 60 height 10
select select "**"
click at [156, 40] on div at bounding box center [157, 41] width 66 height 15
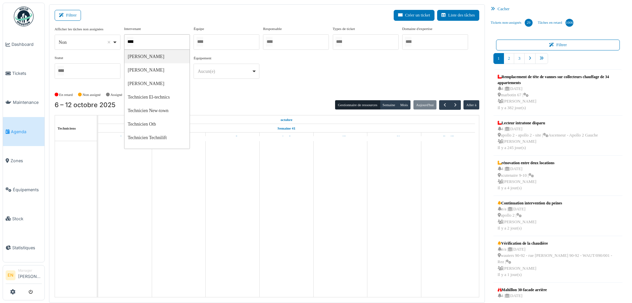
type input "*****"
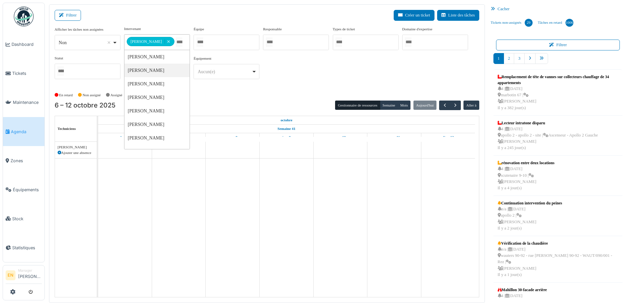
click at [314, 90] on div "En retard Non assigné Assigné En attente d'approbation Terminé" at bounding box center [267, 95] width 425 height 11
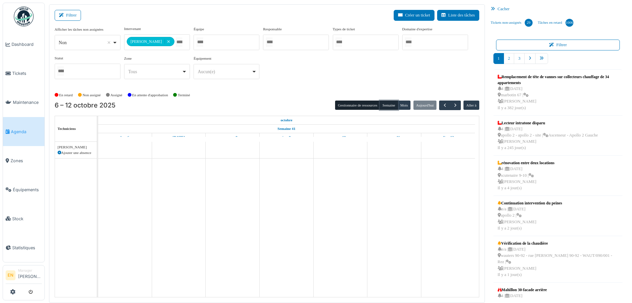
click at [384, 104] on button "Semaine" at bounding box center [389, 104] width 18 height 9
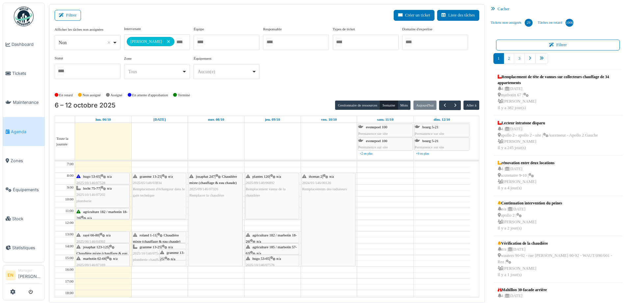
click at [304, 81] on div "**********" at bounding box center [267, 55] width 425 height 58
click at [453, 104] on span "button" at bounding box center [456, 105] width 6 height 6
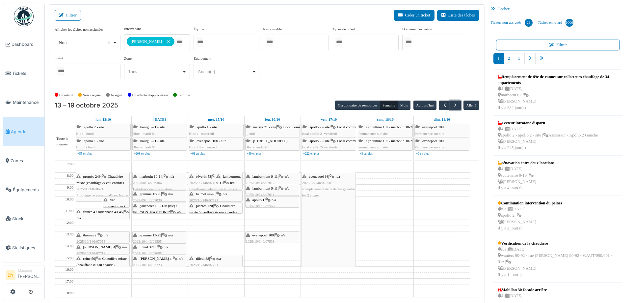
click at [171, 236] on div "gramme 13-25 | n/a 2023/10/146/04395 Remplacement collecteur monotube à planifi…" at bounding box center [159, 248] width 53 height 32
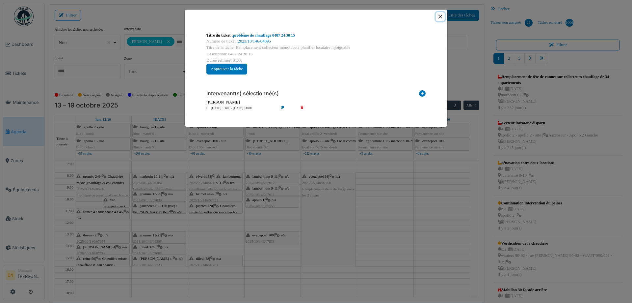
click at [439, 16] on button "Close" at bounding box center [440, 16] width 9 height 9
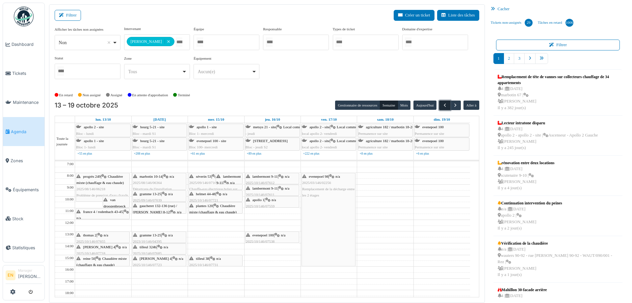
click at [442, 105] on span "button" at bounding box center [445, 105] width 6 height 6
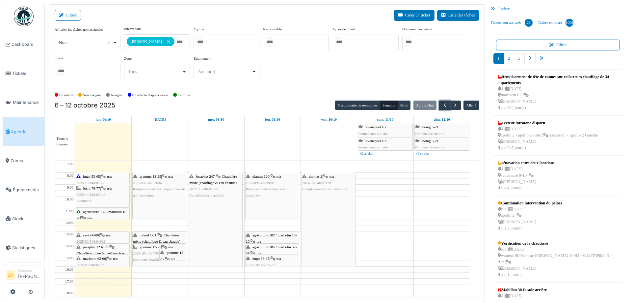
click at [145, 249] on div "gramme 13-25 | n/a 2025/10/146/07545 plomberie chauffage" at bounding box center [159, 253] width 53 height 19
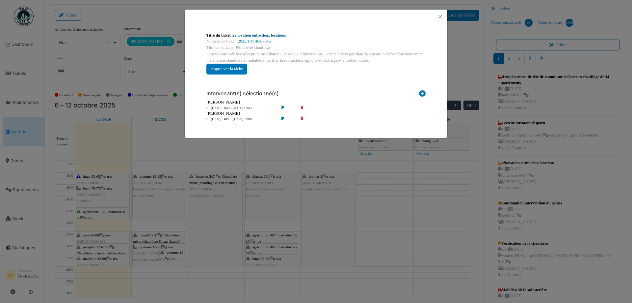
click at [280, 36] on link "rénovation entre deux locations" at bounding box center [259, 35] width 53 height 5
click at [441, 19] on button "Close" at bounding box center [440, 16] width 9 height 9
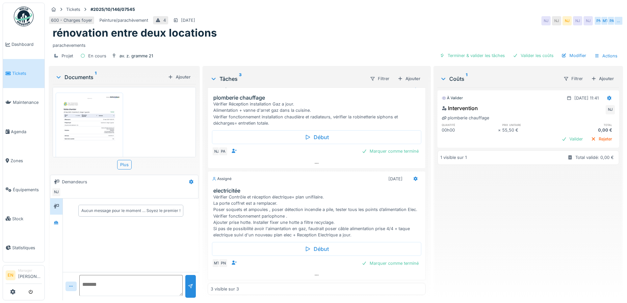
scroll to position [143, 0]
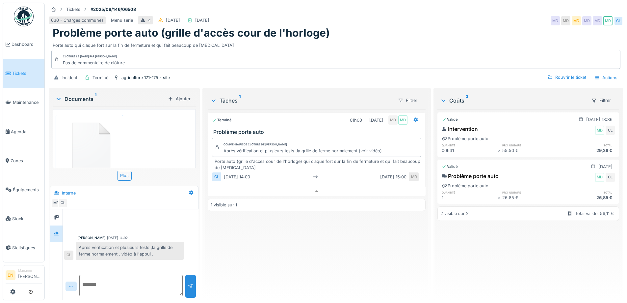
scroll to position [5, 0]
click at [251, 248] on div "Terminé 01h00 26/08/2025 MD MD Problème porte auto Commentaire de clôture de Mo…" at bounding box center [317, 201] width 218 height 185
click at [244, 241] on div "Terminé 01h00 26/08/2025 MD MD Problème porte auto Commentaire de clôture de Mo…" at bounding box center [317, 201] width 218 height 185
click at [244, 240] on div "Terminé 01h00 26/08/2025 MD MD Problème porte auto Commentaire de clôture de Mo…" at bounding box center [317, 201] width 218 height 185
click at [369, 31] on div "Problème porte auto (grille d'accès cour de l'horloge)" at bounding box center [336, 33] width 567 height 13
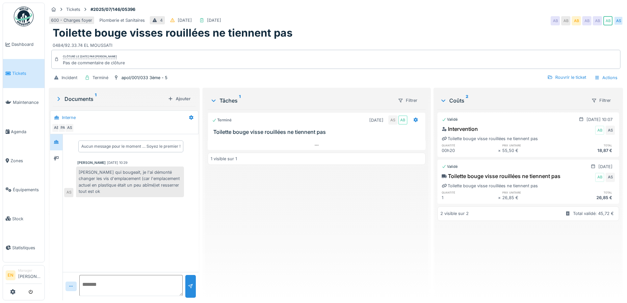
click at [282, 237] on div "Terminé [DATE] AS AB Toilette bouge visse rouillées ne tiennent pas 1 visible s…" at bounding box center [317, 201] width 218 height 185
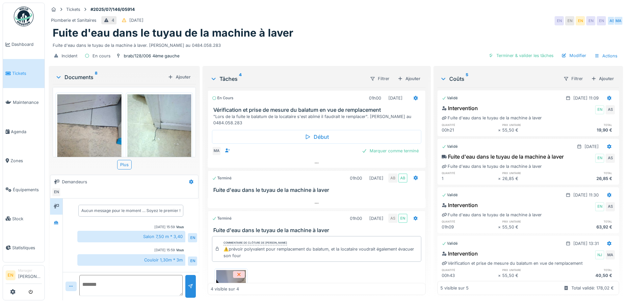
scroll to position [152, 0]
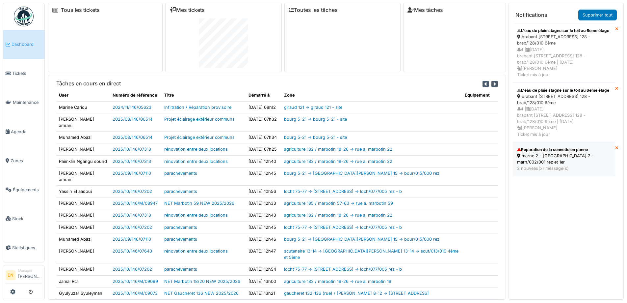
click at [535, 165] on div "marne 2 - [GEOGRAPHIC_DATA] 2 - marn/002/001 rez et 1er" at bounding box center [564, 158] width 94 height 13
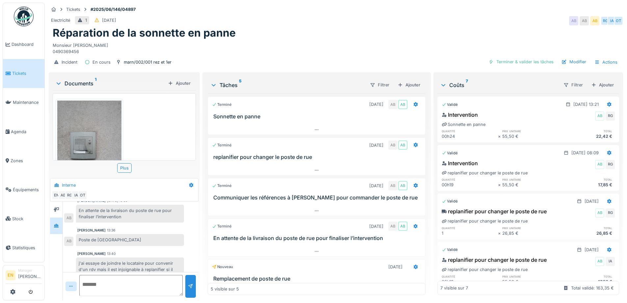
scroll to position [5, 0]
click at [352, 19] on div "Electricité 1 17/06/2025 AB AB AB RG IA OT" at bounding box center [336, 21] width 575 height 12
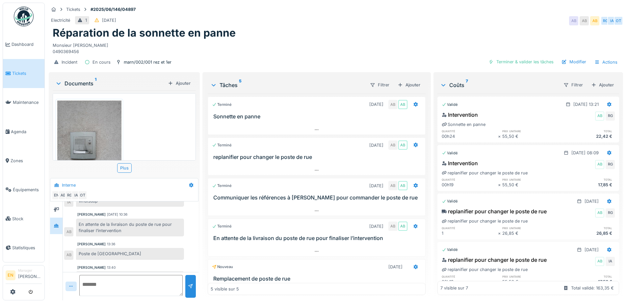
scroll to position [143, 0]
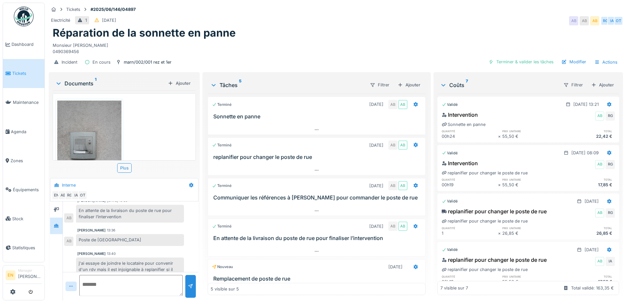
click at [296, 21] on div "Electricité 1 17/06/2025 AB AB AB RG IA OT" at bounding box center [336, 21] width 575 height 12
click at [288, 41] on div "Monsieur Malek ALLAM 0490369456" at bounding box center [336, 47] width 567 height 15
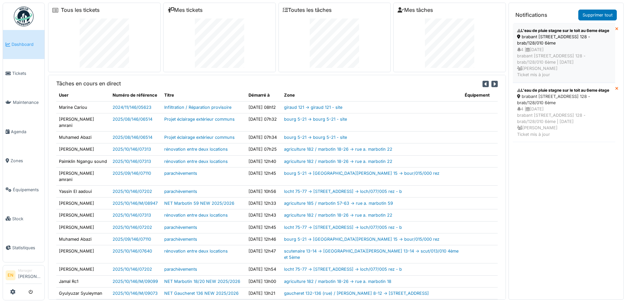
click at [532, 34] on div "L'eau de pluie stagne sur le toit au 6eme étage" at bounding box center [564, 31] width 94 height 6
click at [539, 46] on div "brabant [STREET_ADDRESS] 128 - brab/128/010 6ème" at bounding box center [564, 40] width 94 height 13
click at [550, 46] on div "brabant 128 - rue de brabant 128 - brab/128/010 6ème" at bounding box center [564, 40] width 94 height 13
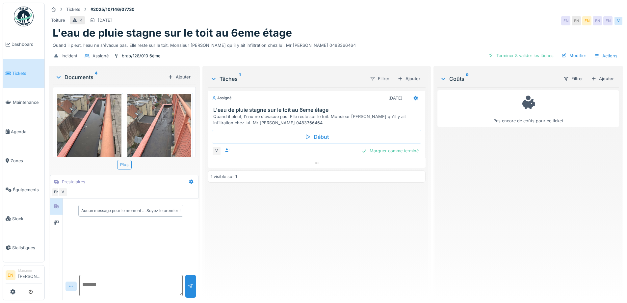
click at [458, 203] on div "Pas encore de coûts pour ce ticket" at bounding box center [529, 190] width 182 height 207
click at [316, 226] on div "Assigné [DATE] L'eau de pluie stagne sur le toit au 6eme étage Quand il pleut, …" at bounding box center [317, 190] width 218 height 207
